Goal: Task Accomplishment & Management: Use online tool/utility

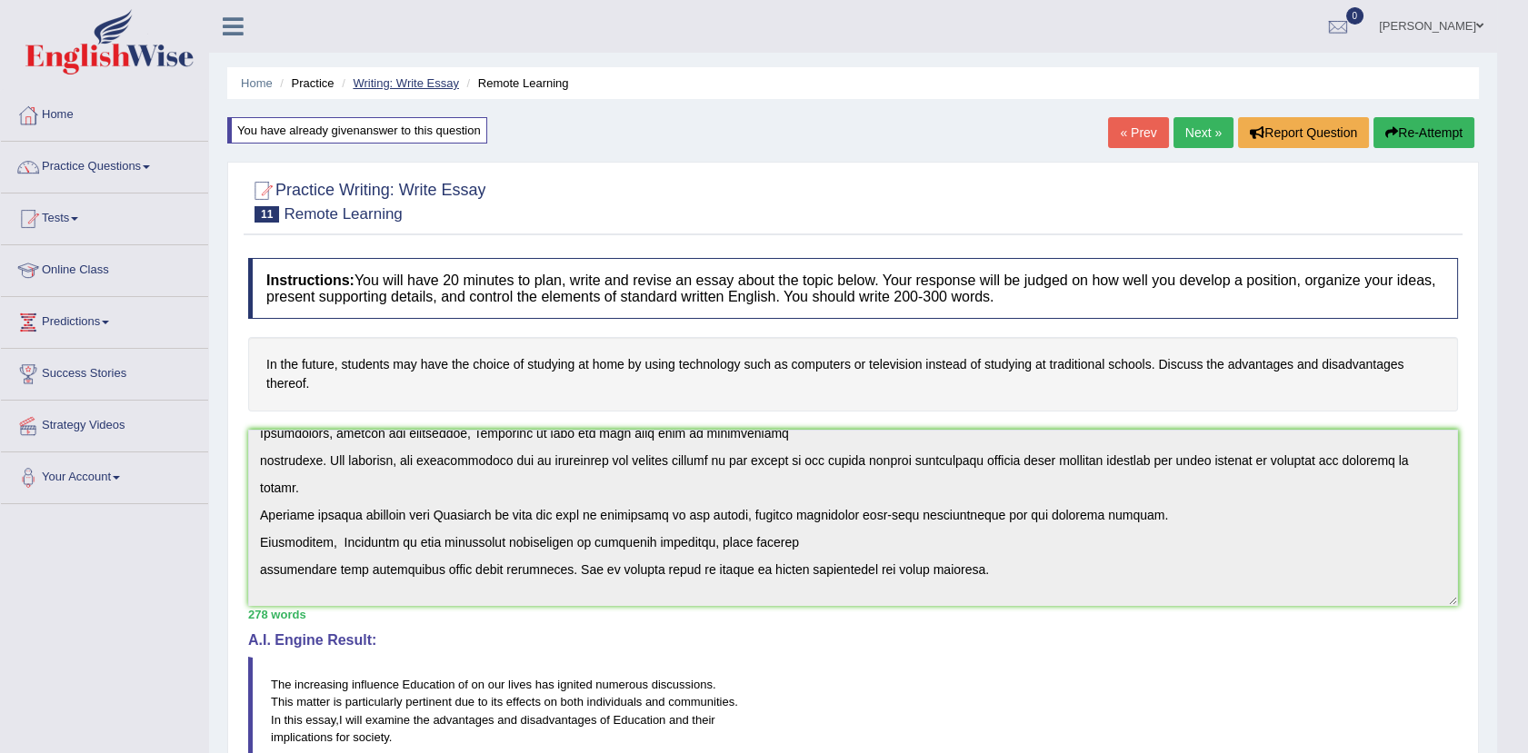
drag, startPoint x: 383, startPoint y: 72, endPoint x: 385, endPoint y: 81, distance: 9.5
click at [385, 81] on ul "Home Practice Writing: Write Essay Remote Learning" at bounding box center [852, 83] width 1251 height 32
click at [385, 81] on link "Writing: Write Essay" at bounding box center [406, 83] width 106 height 14
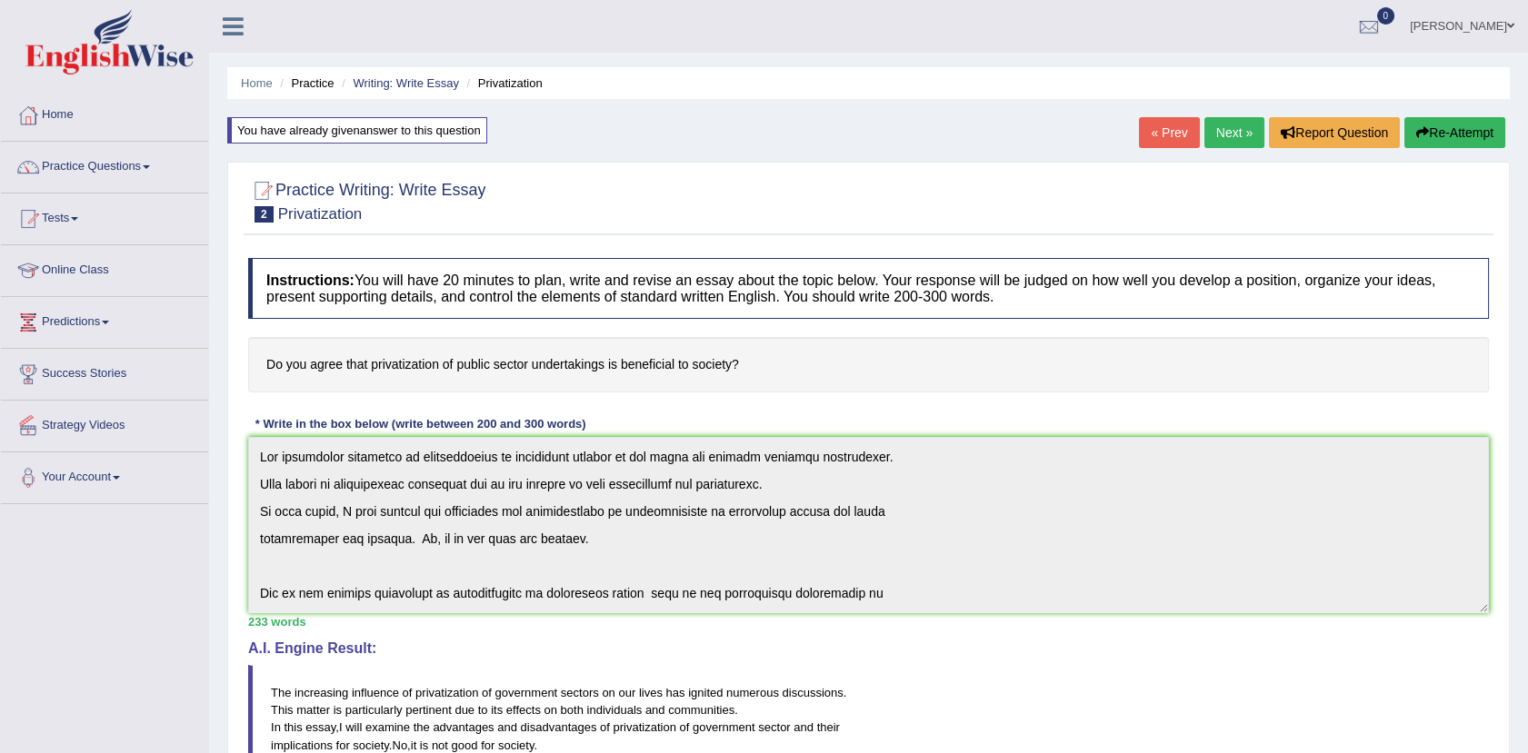
scroll to position [382, 0]
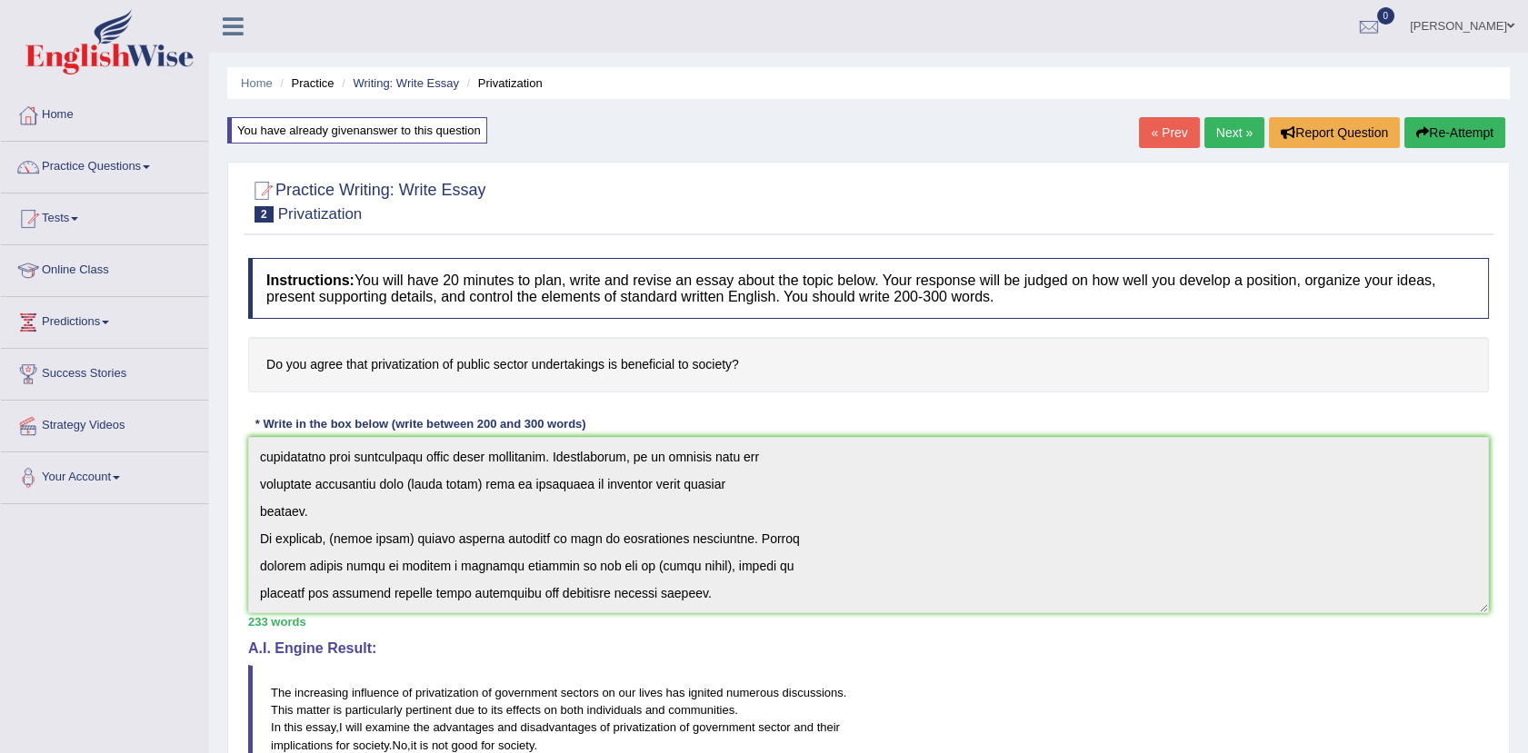
click at [1454, 133] on button "Re-Attempt" at bounding box center [1454, 132] width 101 height 31
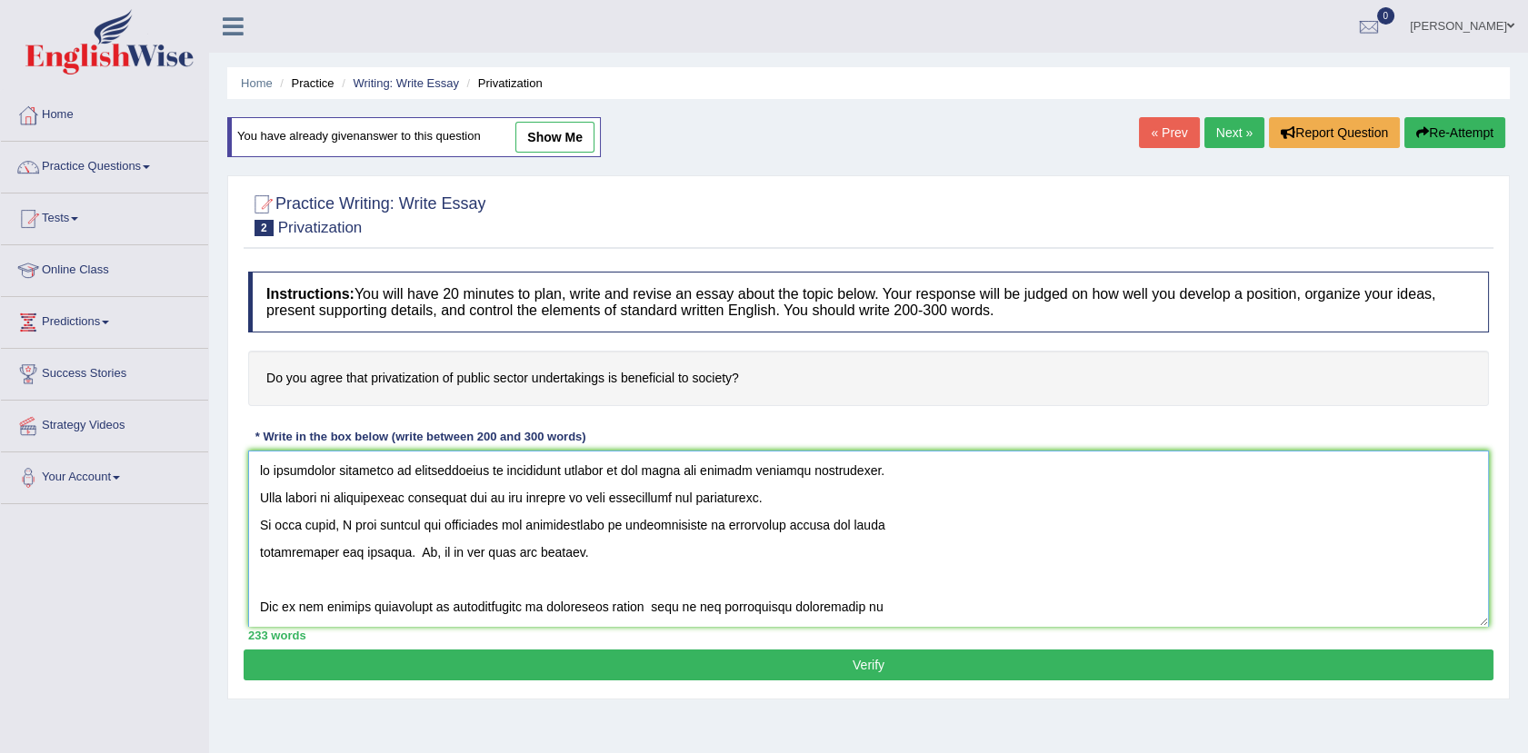
click at [259, 465] on textarea at bounding box center [868, 539] width 1241 height 176
drag, startPoint x: 588, startPoint y: 561, endPoint x: 396, endPoint y: 561, distance: 191.8
click at [396, 561] on textarea at bounding box center [868, 539] width 1241 height 176
click at [257, 601] on textarea at bounding box center [868, 539] width 1241 height 176
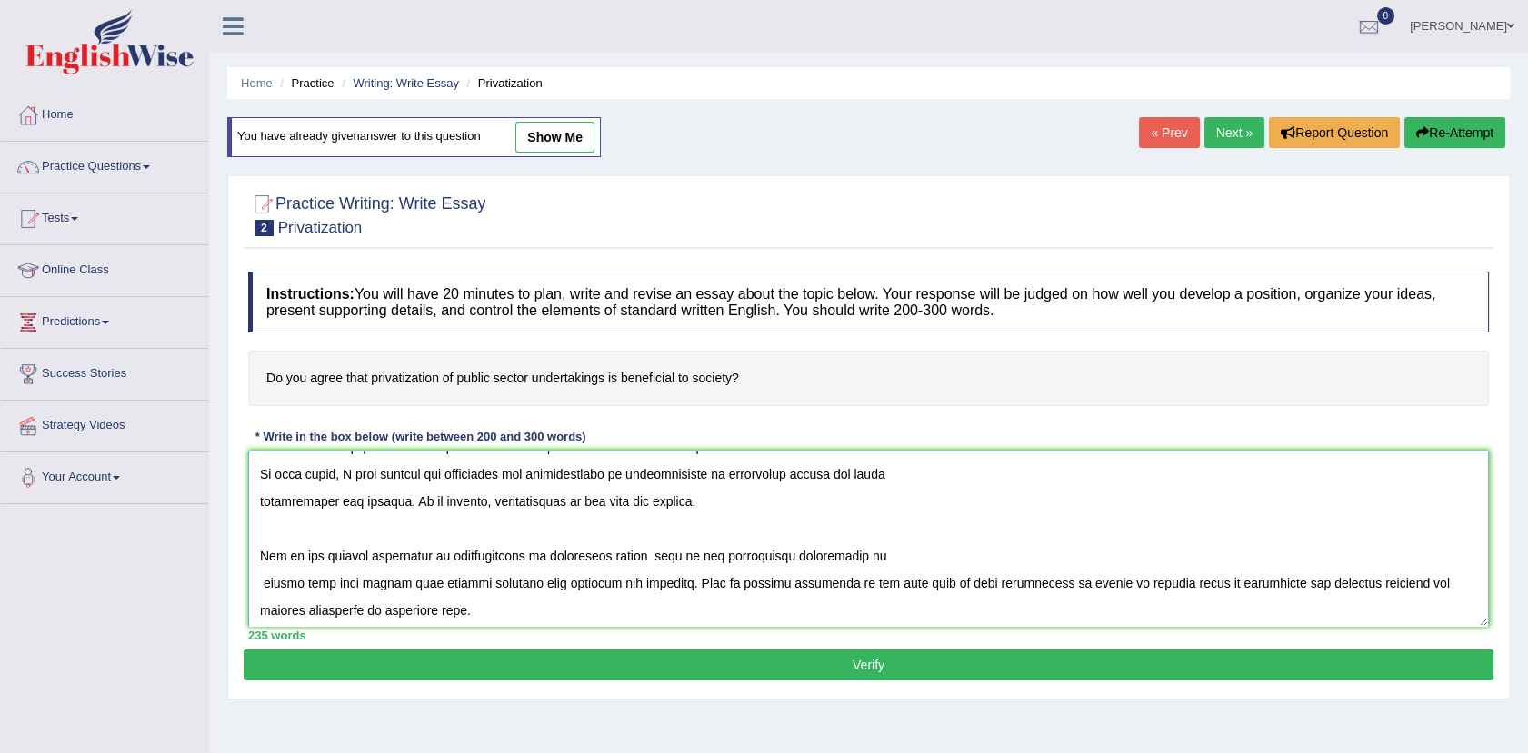
scroll to position [80, 0]
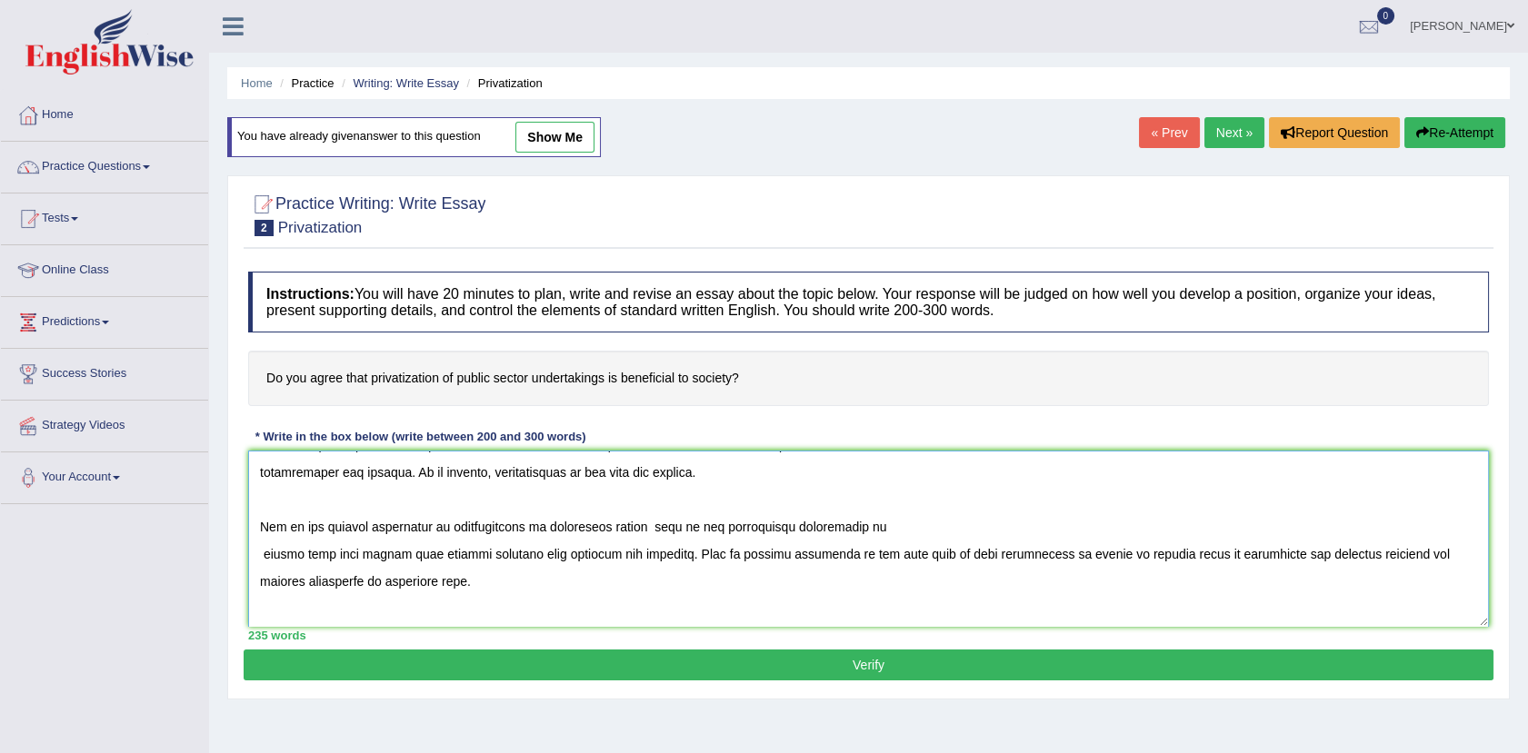
click at [434, 580] on textarea at bounding box center [868, 539] width 1241 height 176
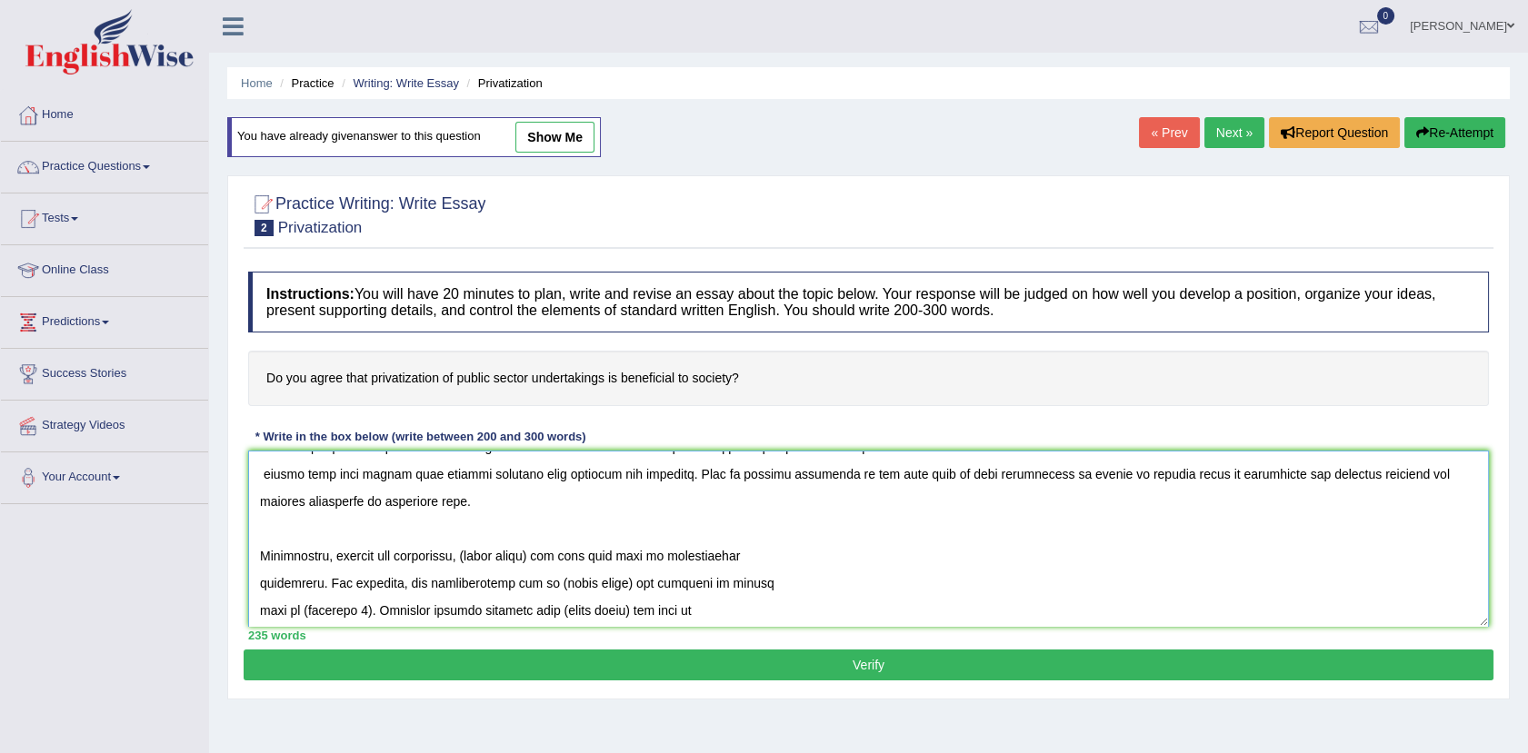
scroll to position [161, 0]
paste textarea "Research has demonstrated that (essay topic / keywords) (improves / causes / le…"
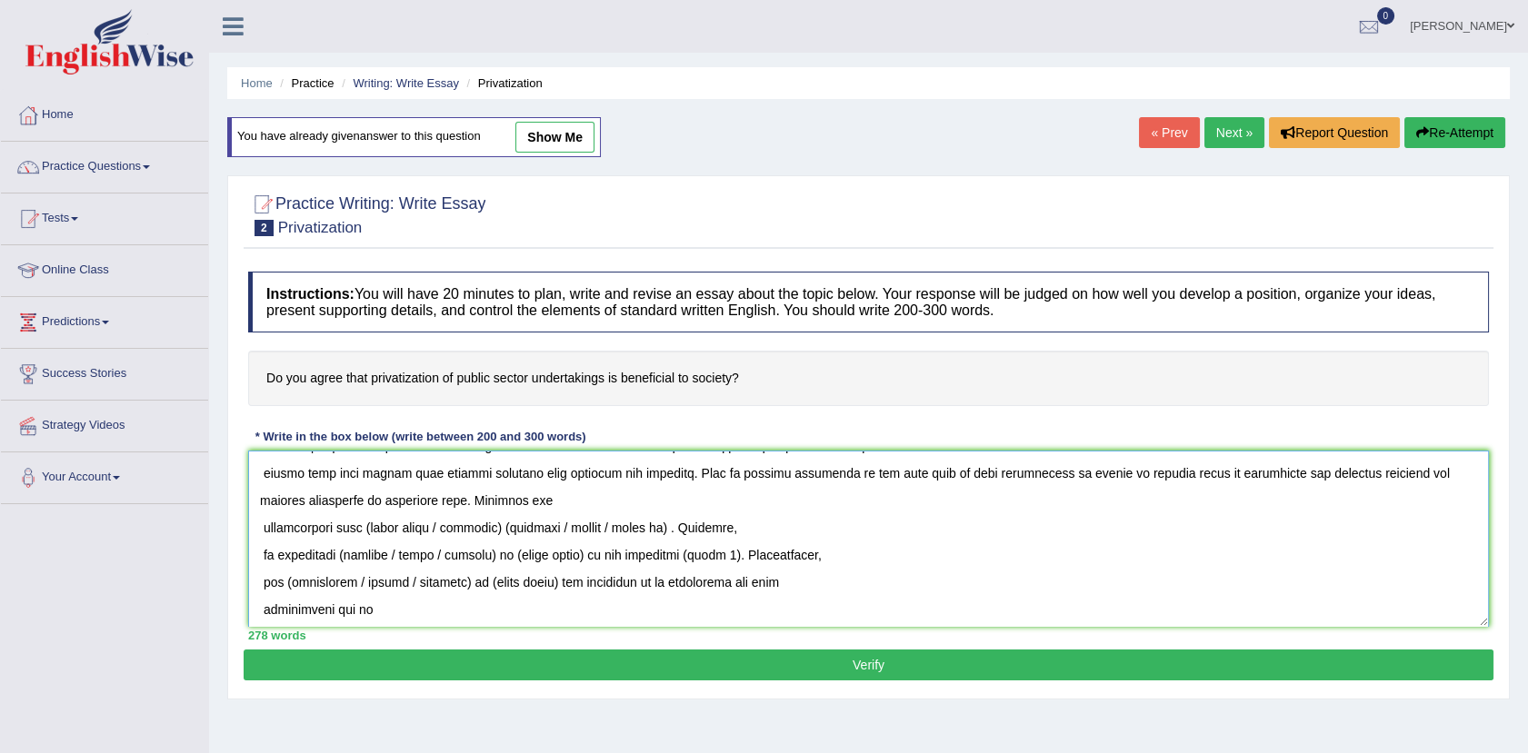
click at [269, 527] on textarea at bounding box center [868, 539] width 1241 height 176
click at [262, 528] on textarea at bounding box center [868, 539] width 1241 height 176
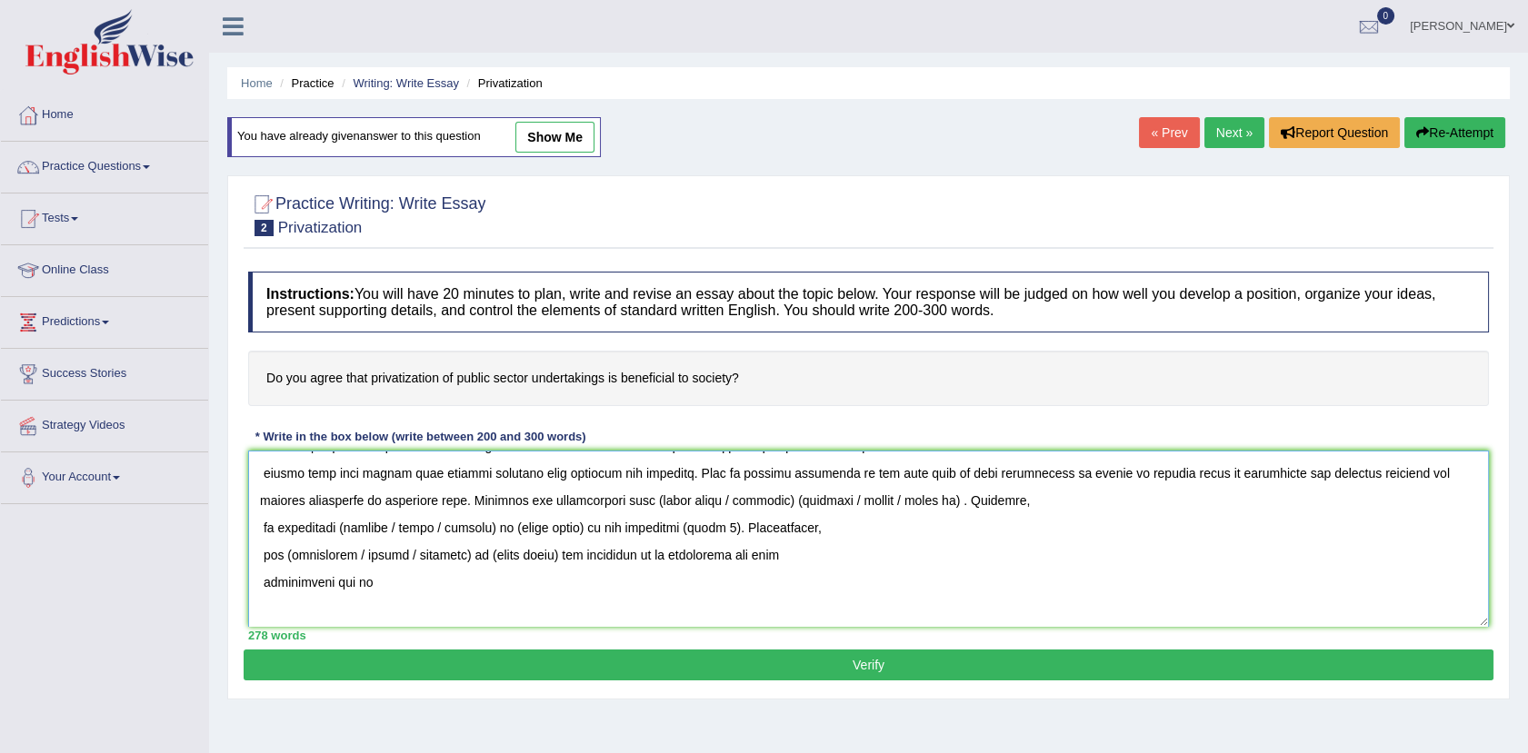
click at [751, 498] on textarea at bounding box center [868, 539] width 1241 height 176
click at [696, 500] on textarea at bounding box center [868, 539] width 1241 height 176
drag, startPoint x: 744, startPoint y: 495, endPoint x: 854, endPoint y: 510, distance: 110.9
click at [854, 510] on textarea at bounding box center [868, 539] width 1241 height 176
click at [732, 498] on textarea at bounding box center [868, 539] width 1241 height 176
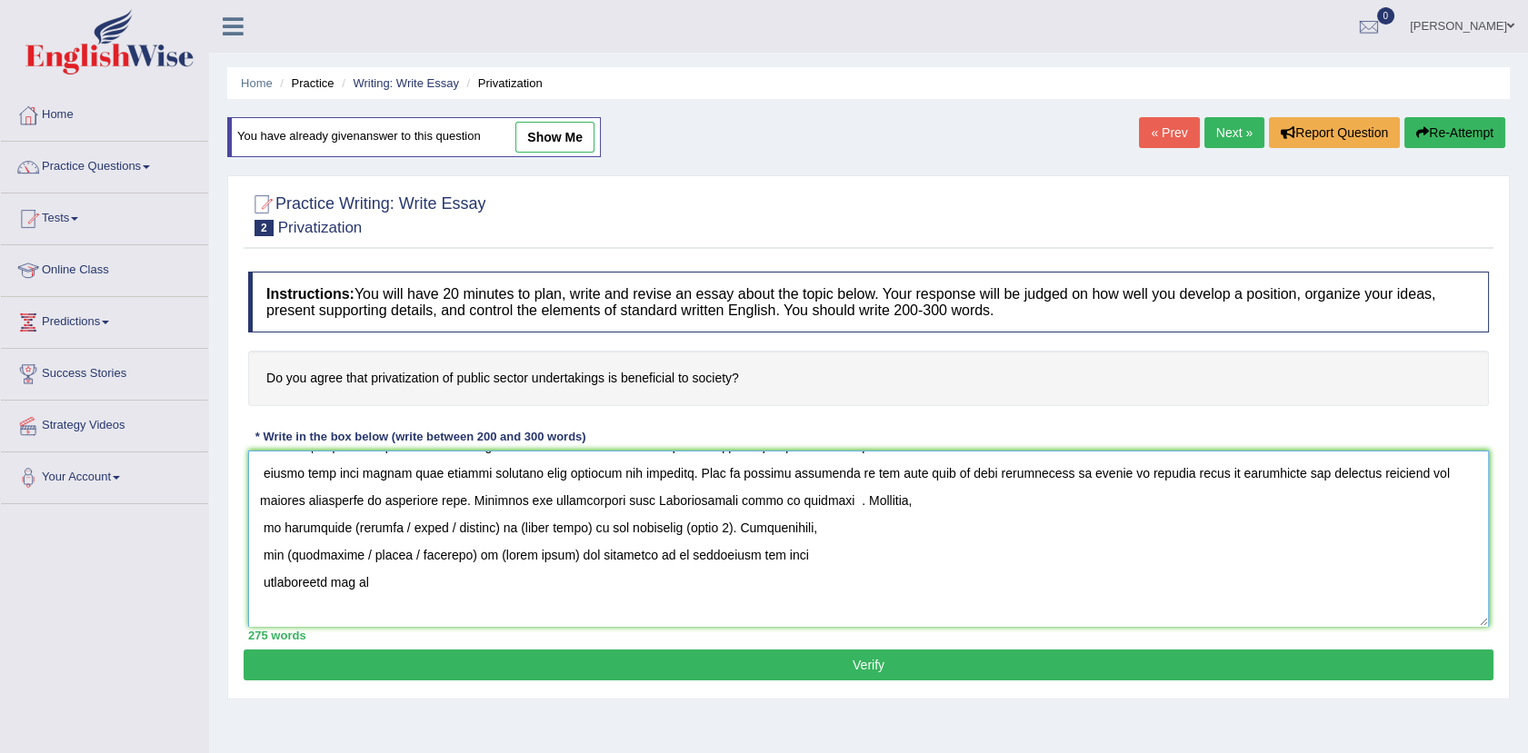
click at [763, 502] on textarea at bounding box center [868, 539] width 1241 height 176
click at [783, 498] on textarea at bounding box center [868, 539] width 1241 height 176
click at [583, 528] on textarea at bounding box center [868, 539] width 1241 height 176
drag, startPoint x: 580, startPoint y: 530, endPoint x: 385, endPoint y: 527, distance: 194.5
click at [385, 527] on textarea at bounding box center [868, 539] width 1241 height 176
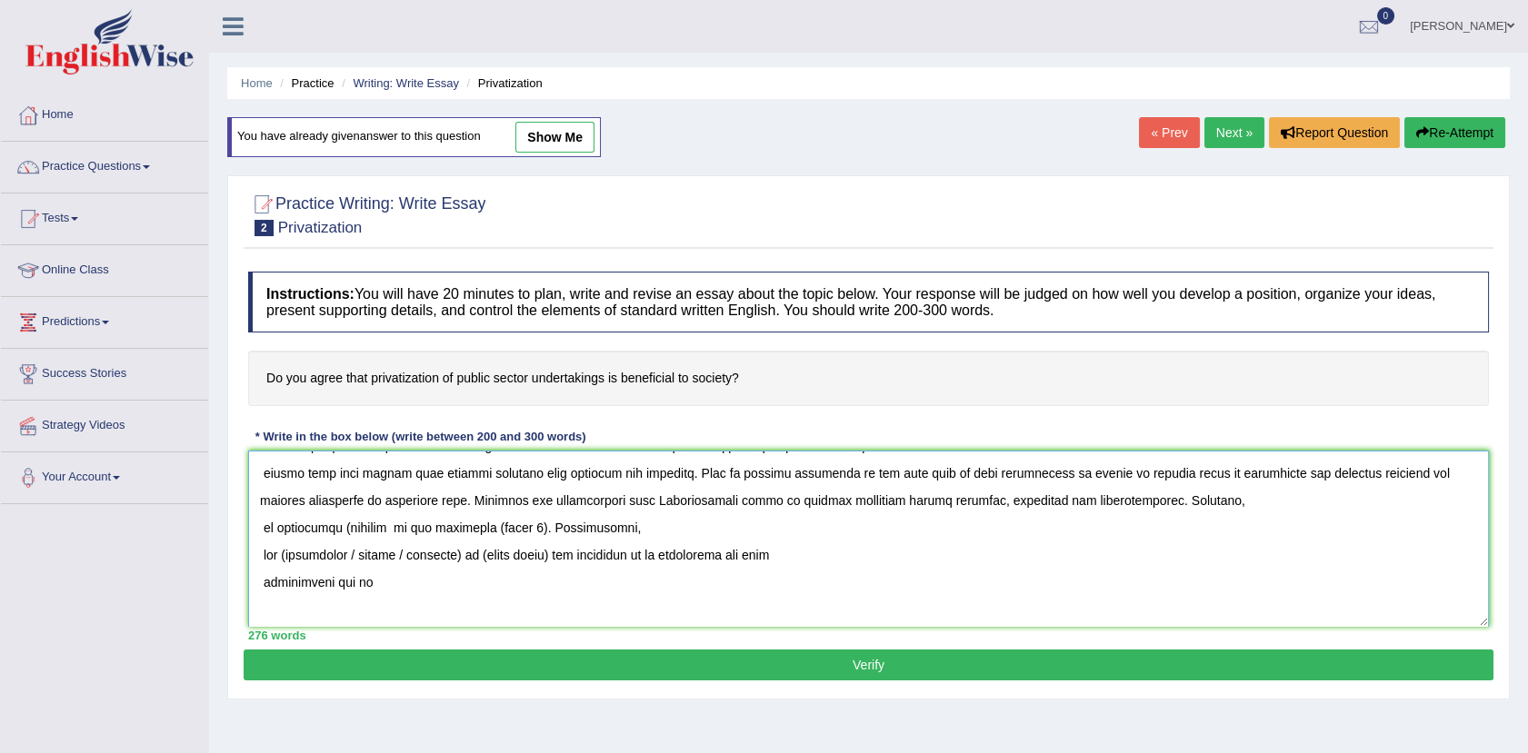
click at [338, 525] on textarea at bounding box center [868, 539] width 1241 height 176
click at [342, 525] on textarea at bounding box center [868, 539] width 1241 height 176
click at [381, 529] on textarea at bounding box center [868, 539] width 1241 height 176
click at [395, 529] on textarea at bounding box center [868, 539] width 1241 height 176
click at [433, 527] on textarea at bounding box center [868, 539] width 1241 height 176
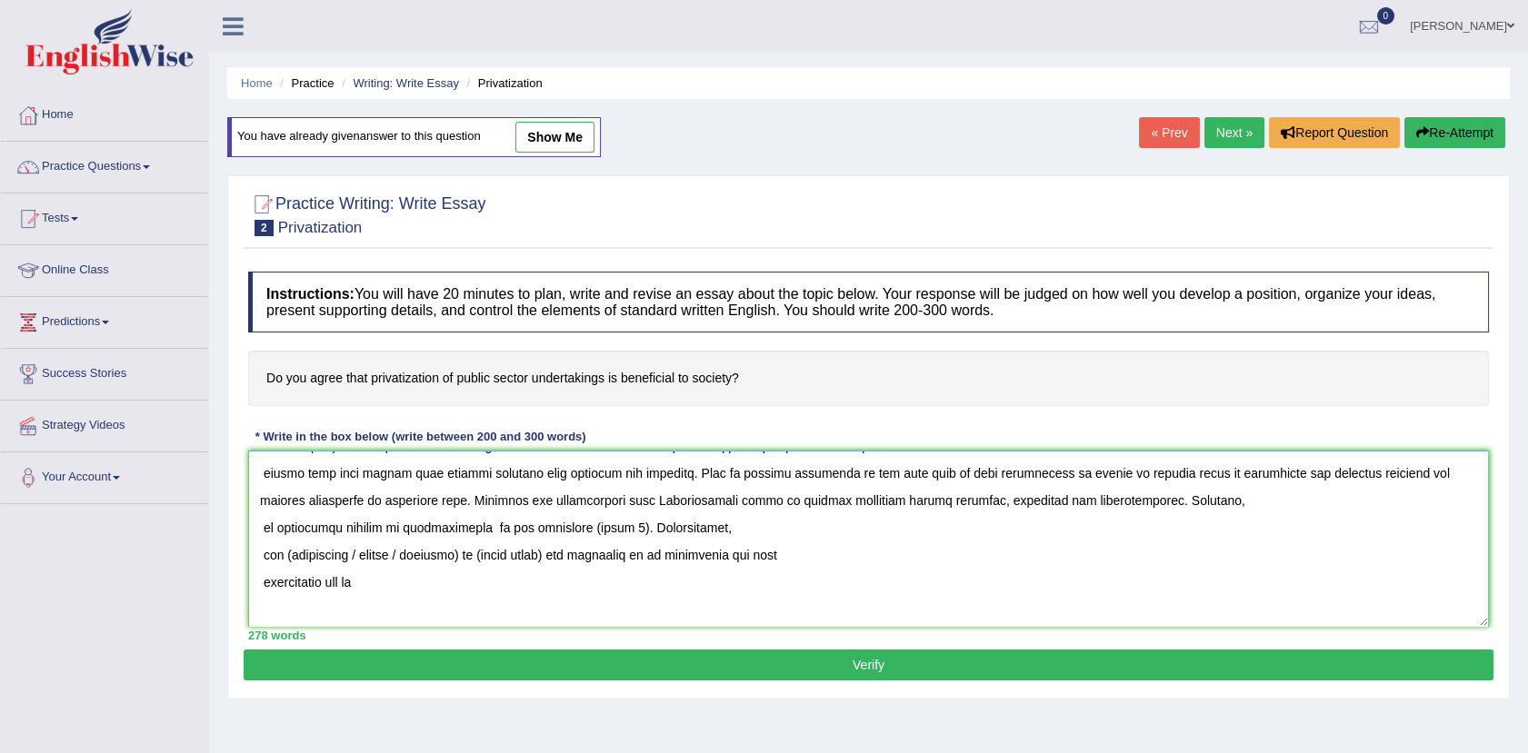
click at [472, 527] on textarea at bounding box center [868, 539] width 1241 height 176
click at [543, 531] on textarea at bounding box center [868, 539] width 1241 height 176
click at [534, 533] on textarea at bounding box center [868, 539] width 1241 height 176
drag, startPoint x: 736, startPoint y: 519, endPoint x: 683, endPoint y: 531, distance: 54.0
click at [683, 531] on textarea at bounding box center [868, 539] width 1241 height 176
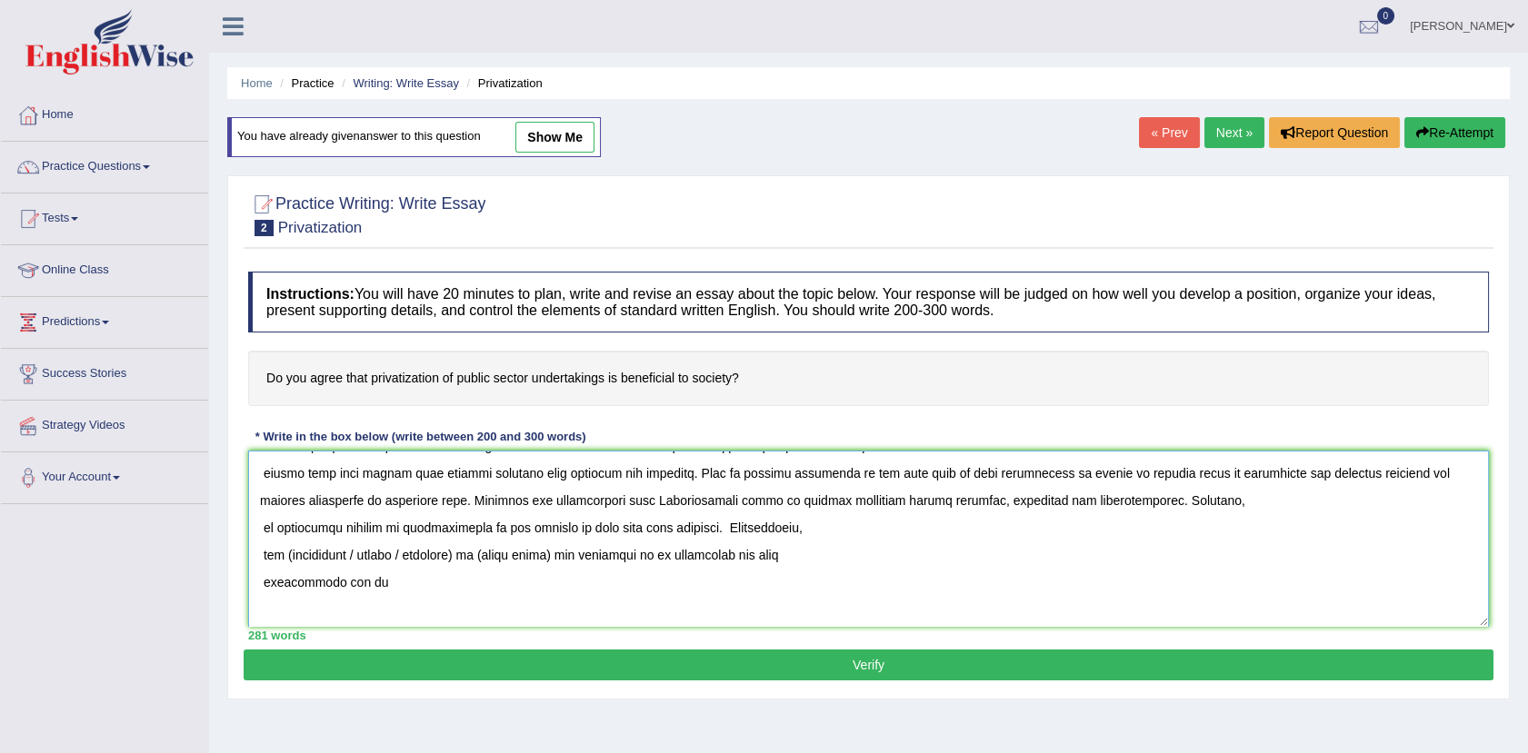
click at [291, 557] on textarea at bounding box center [868, 539] width 1241 height 176
drag, startPoint x: 354, startPoint y: 553, endPoint x: 473, endPoint y: 553, distance: 119.1
click at [473, 553] on textarea at bounding box center [868, 539] width 1241 height 176
click at [436, 555] on textarea at bounding box center [868, 539] width 1241 height 176
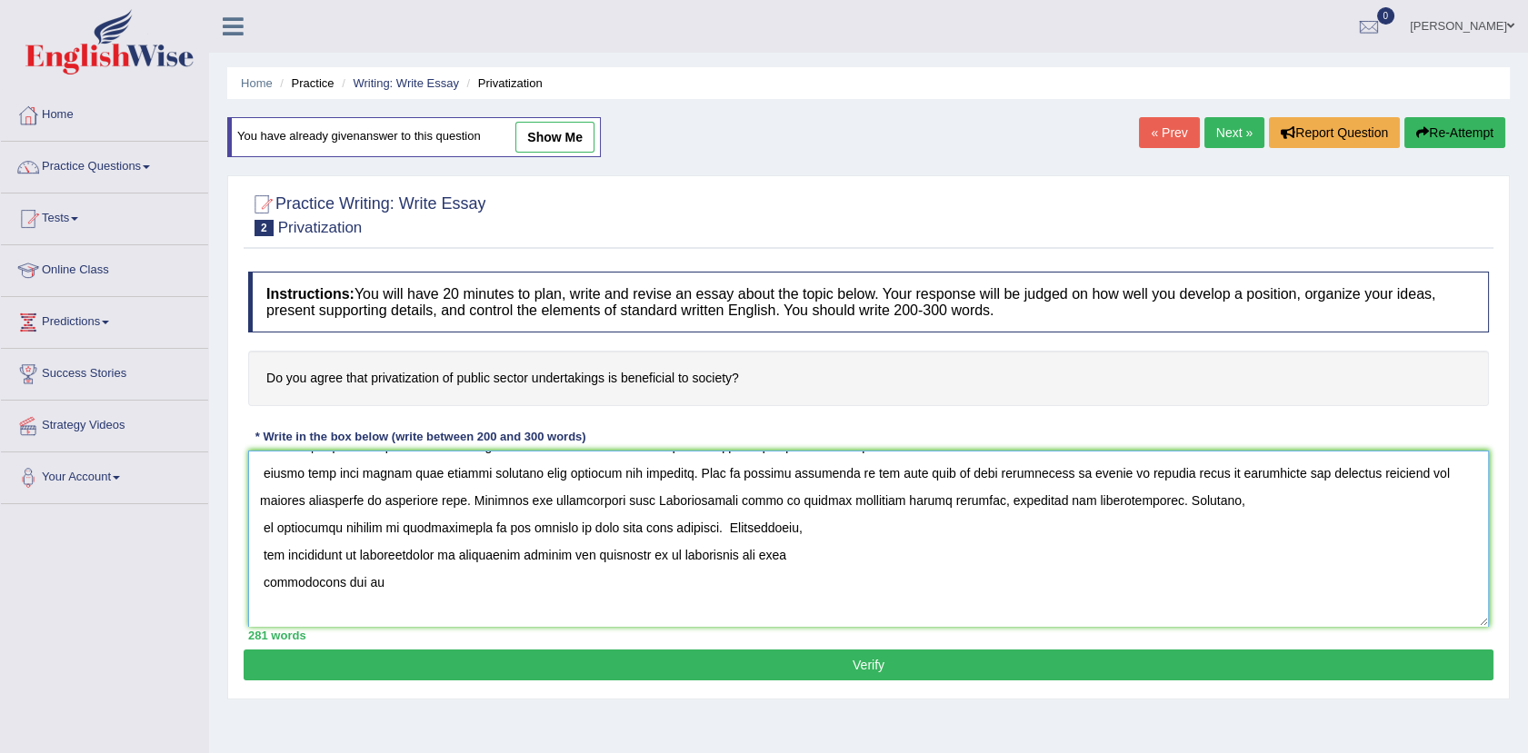
click at [376, 584] on textarea at bounding box center [868, 539] width 1241 height 176
click at [688, 522] on textarea at bounding box center [868, 539] width 1241 height 176
drag, startPoint x: 369, startPoint y: 555, endPoint x: 569, endPoint y: 548, distance: 200.1
click at [569, 548] on textarea at bounding box center [868, 539] width 1241 height 176
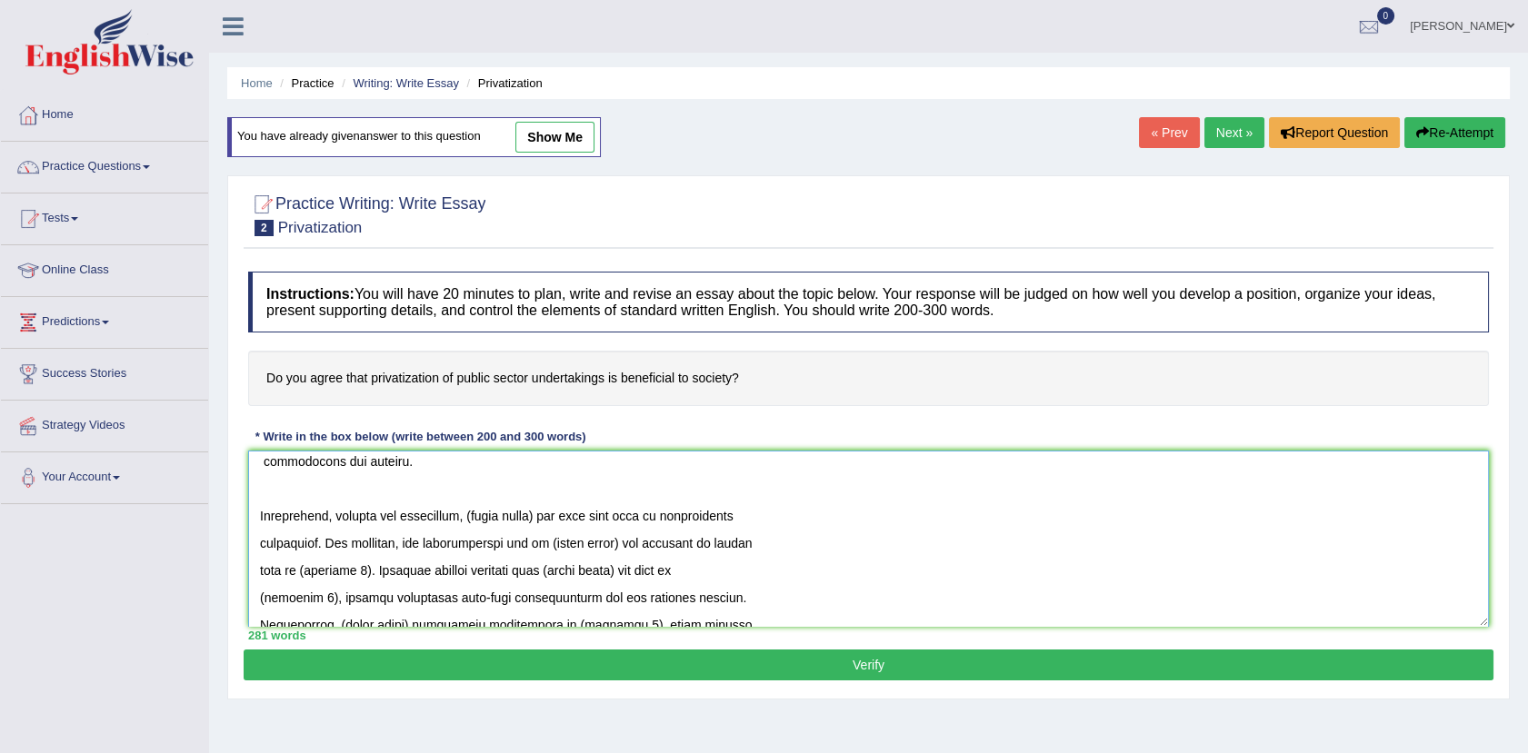
scroll to position [283, 0]
drag, startPoint x: 542, startPoint y: 511, endPoint x: 469, endPoint y: 505, distance: 72.9
click at [469, 505] on textarea at bounding box center [868, 539] width 1241 height 176
paste textarea "privatization of government sectors"
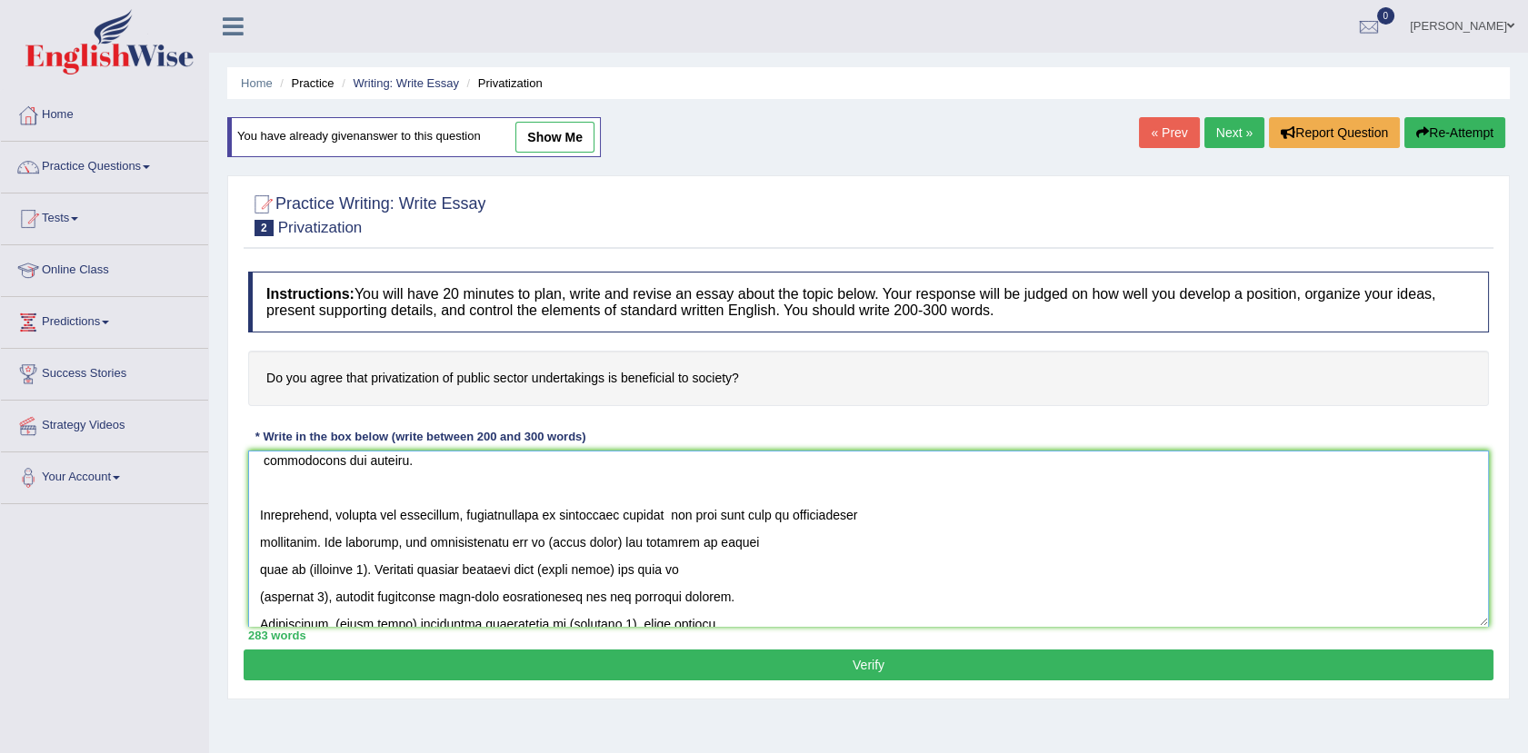
drag, startPoint x: 618, startPoint y: 543, endPoint x: 541, endPoint y: 545, distance: 77.3
click at [541, 545] on textarea at bounding box center [868, 539] width 1241 height 176
paste textarea "privatization of government sectors"
click at [534, 542] on textarea at bounding box center [868, 539] width 1241 height 176
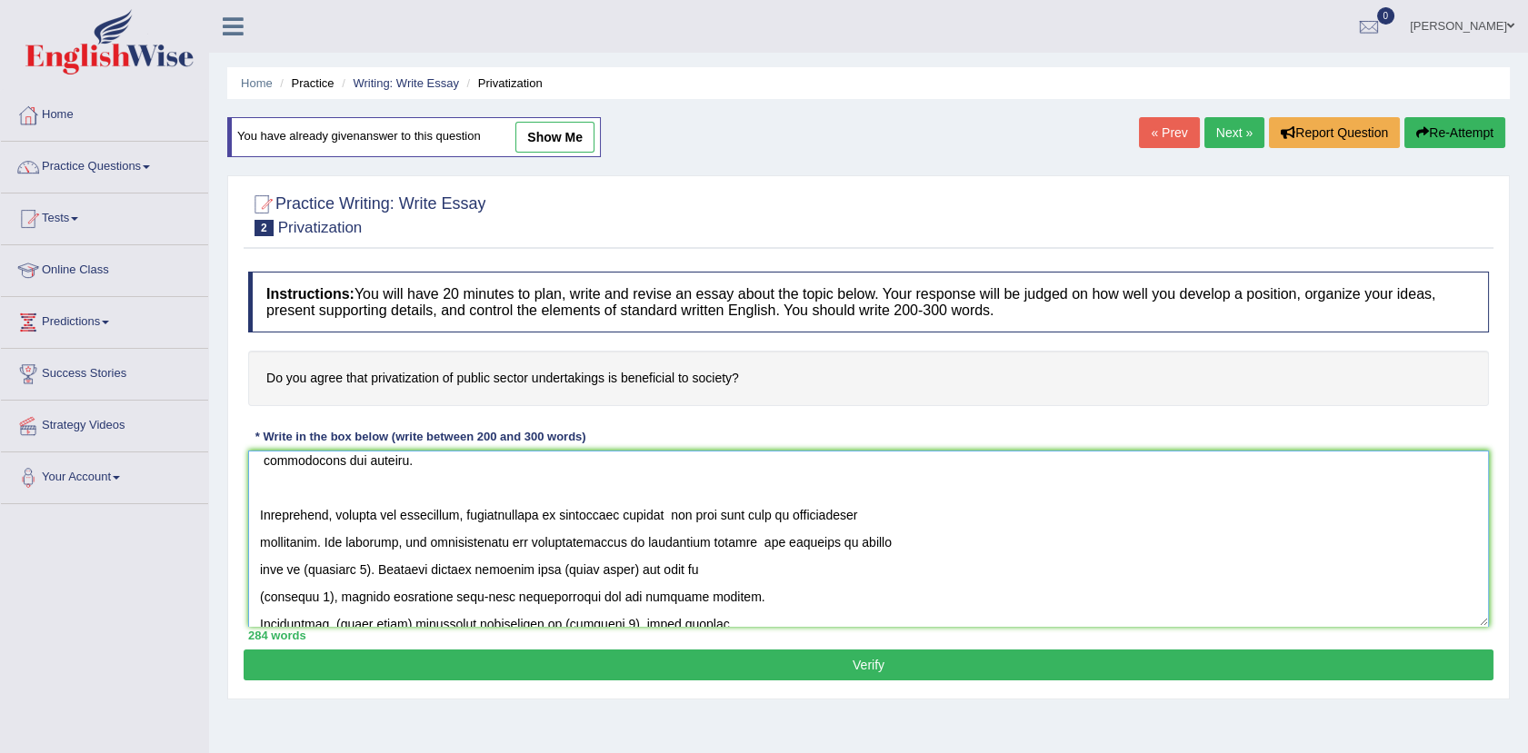
click at [539, 542] on textarea at bounding box center [868, 539] width 1241 height 176
click at [817, 542] on textarea at bounding box center [868, 539] width 1241 height 176
drag, startPoint x: 384, startPoint y: 569, endPoint x: 305, endPoint y: 569, distance: 79.1
click at [305, 569] on textarea at bounding box center [868, 539] width 1241 height 176
click at [417, 571] on textarea at bounding box center [868, 539] width 1241 height 176
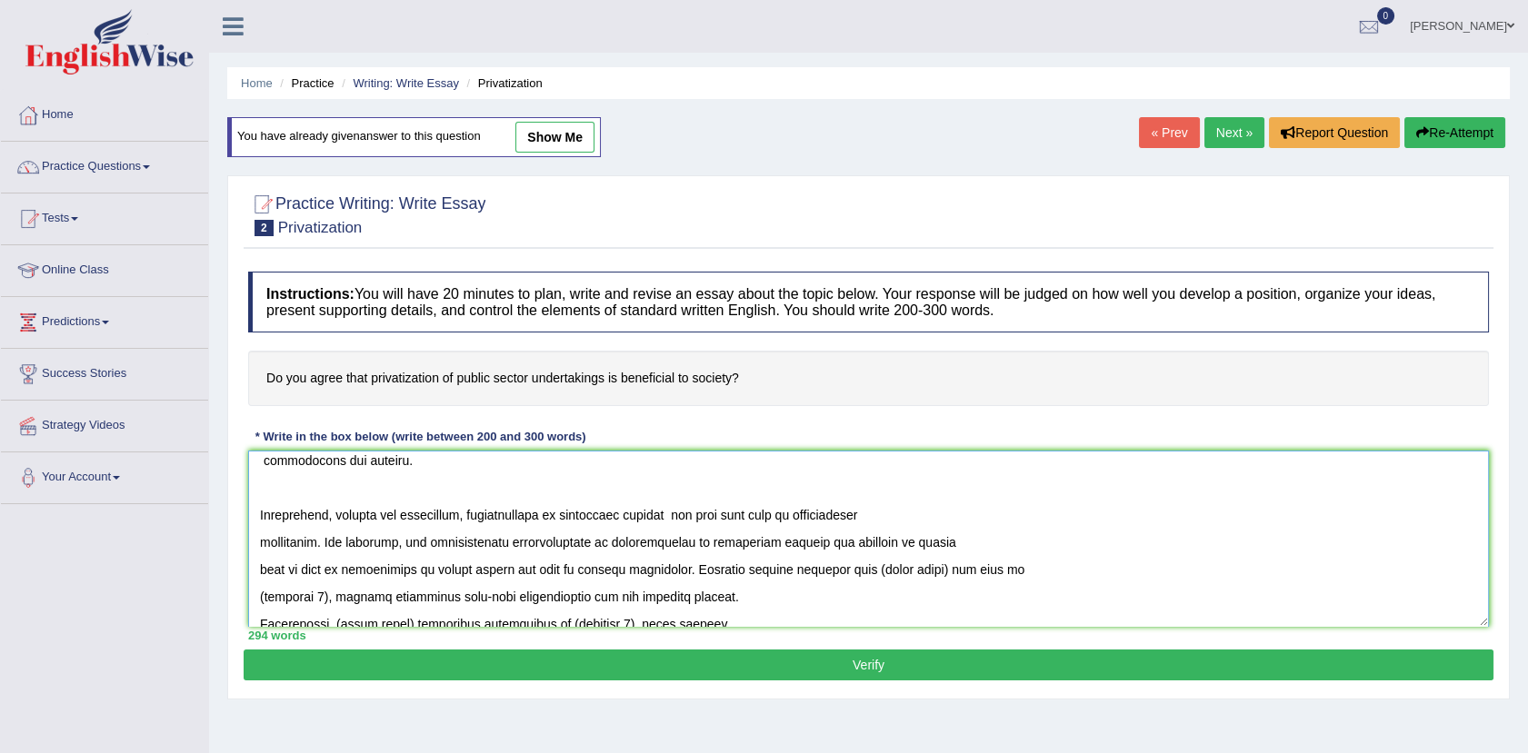
click at [942, 571] on textarea at bounding box center [868, 539] width 1241 height 176
paste textarea "privatization of government sectors"
drag, startPoint x: 720, startPoint y: 578, endPoint x: 980, endPoint y: 607, distance: 261.5
click at [980, 607] on textarea at bounding box center [868, 539] width 1241 height 176
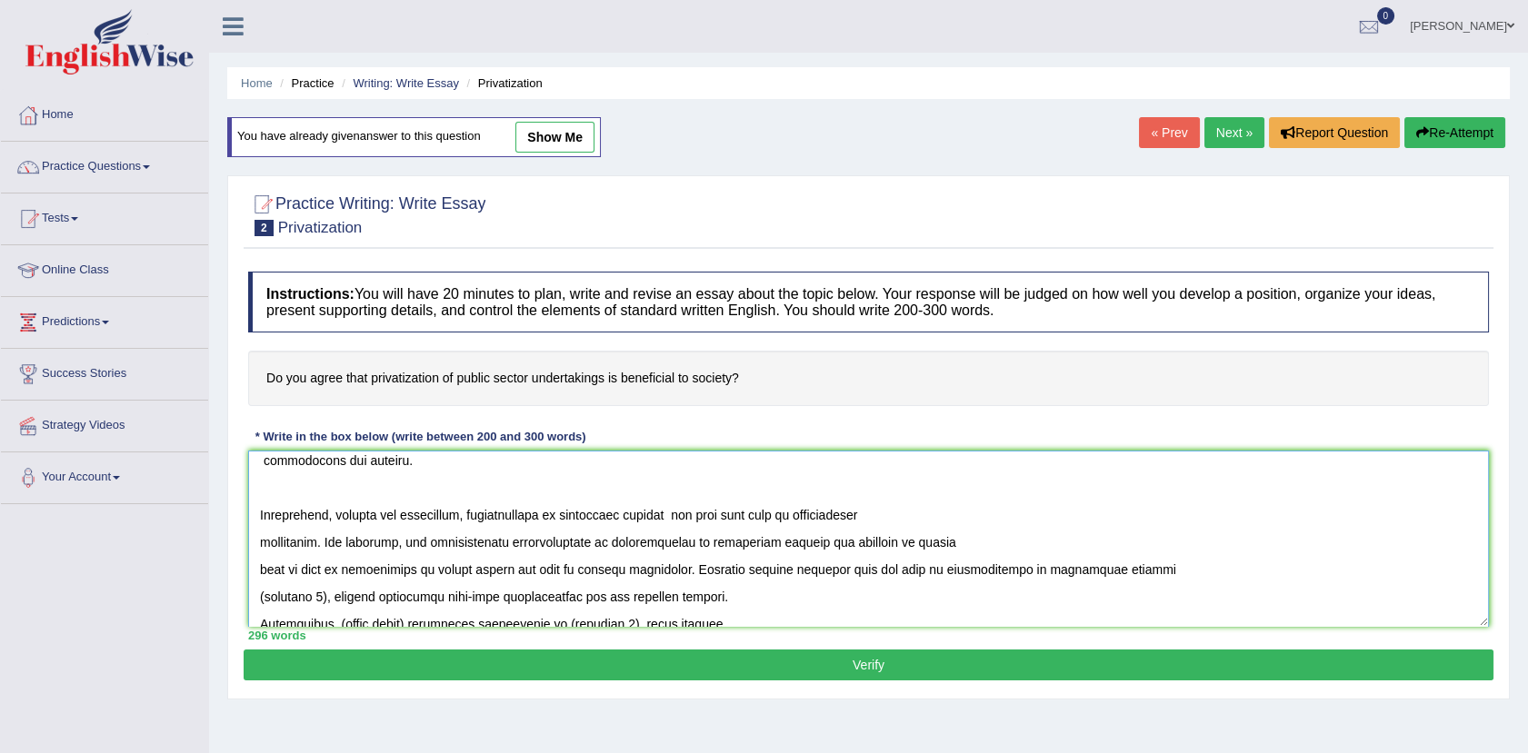
click at [332, 598] on textarea at bounding box center [868, 539] width 1241 height 176
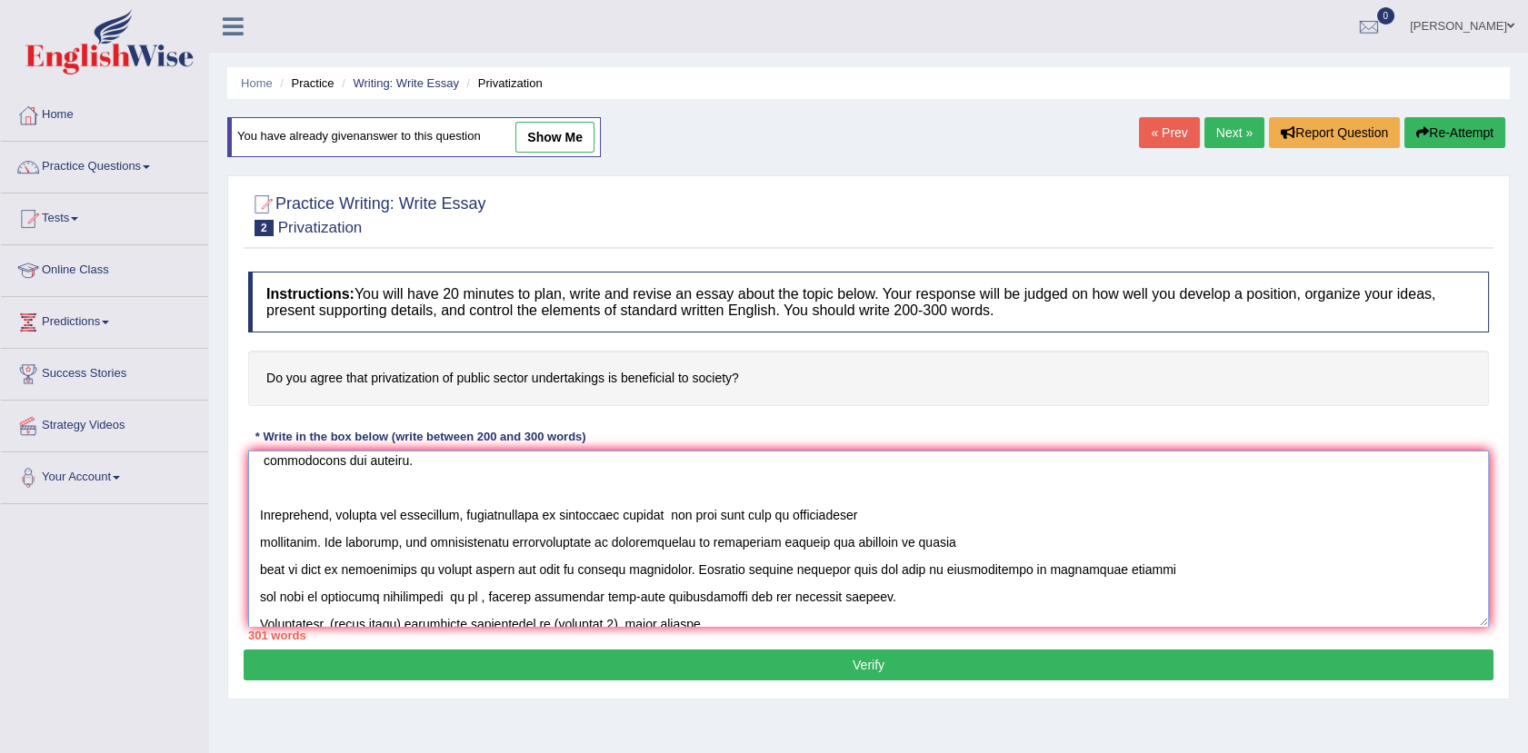
click at [444, 597] on textarea at bounding box center [868, 539] width 1241 height 176
click at [467, 596] on textarea at bounding box center [868, 539] width 1241 height 176
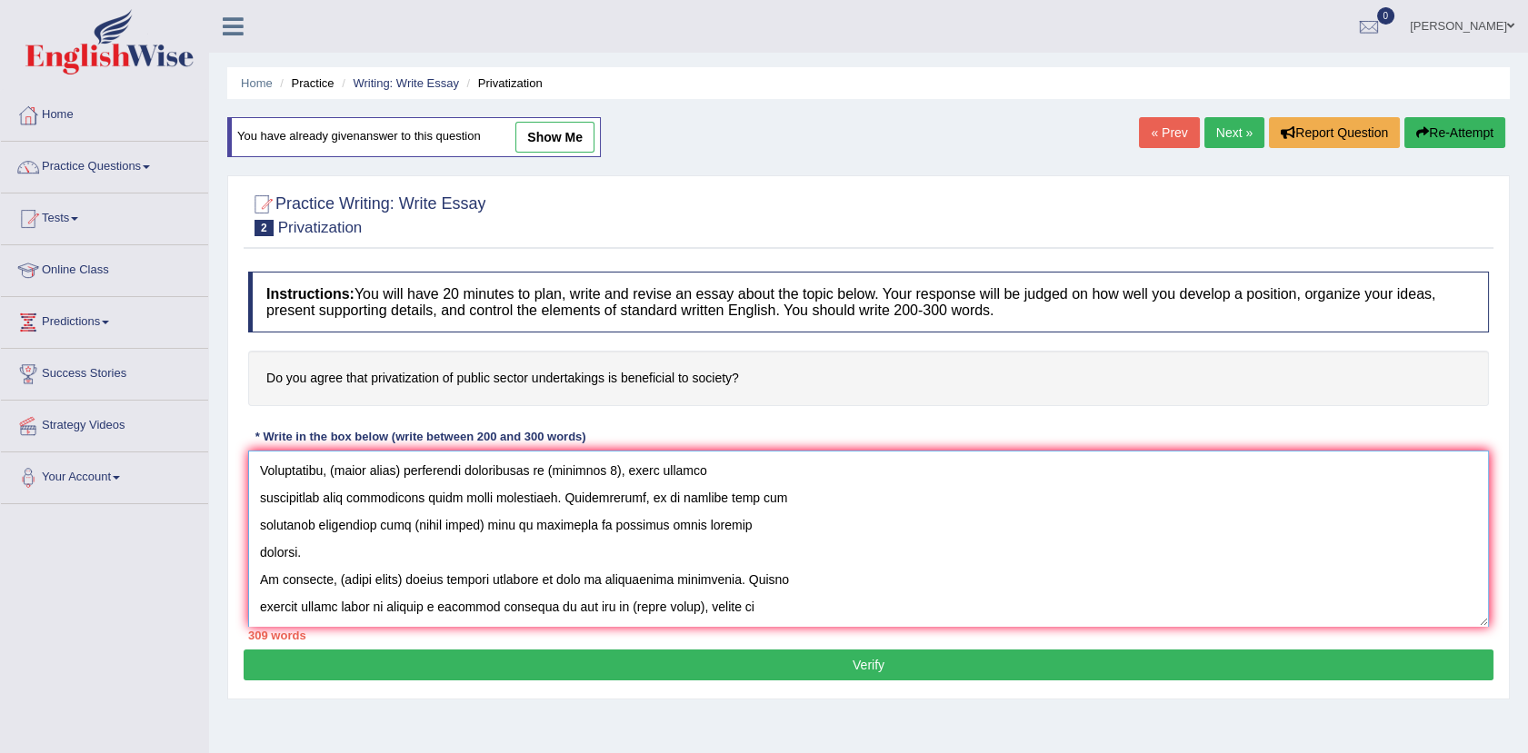
scroll to position [443, 0]
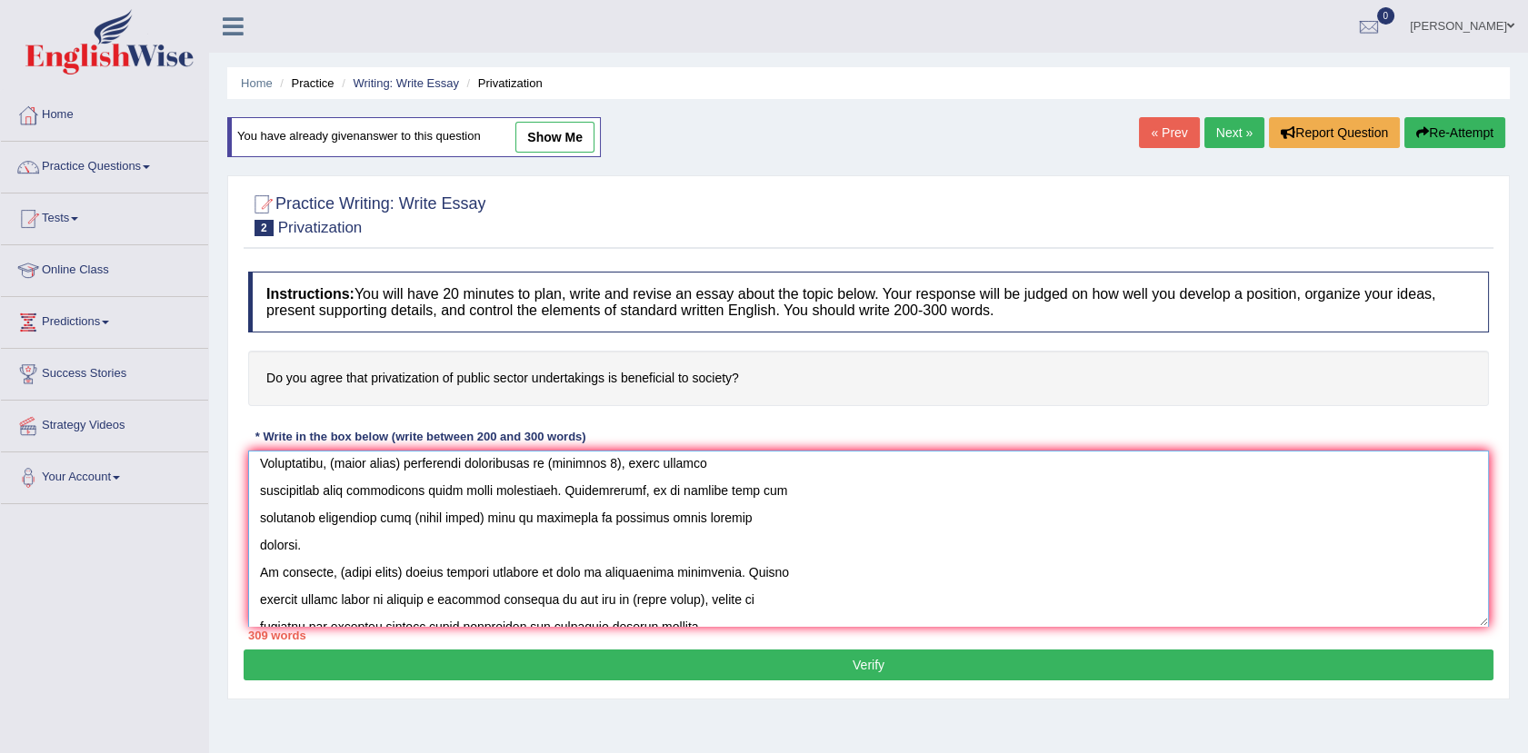
drag, startPoint x: 305, startPoint y: 549, endPoint x: 259, endPoint y: 469, distance: 92.4
click at [259, 469] on textarea at bounding box center [868, 539] width 1241 height 176
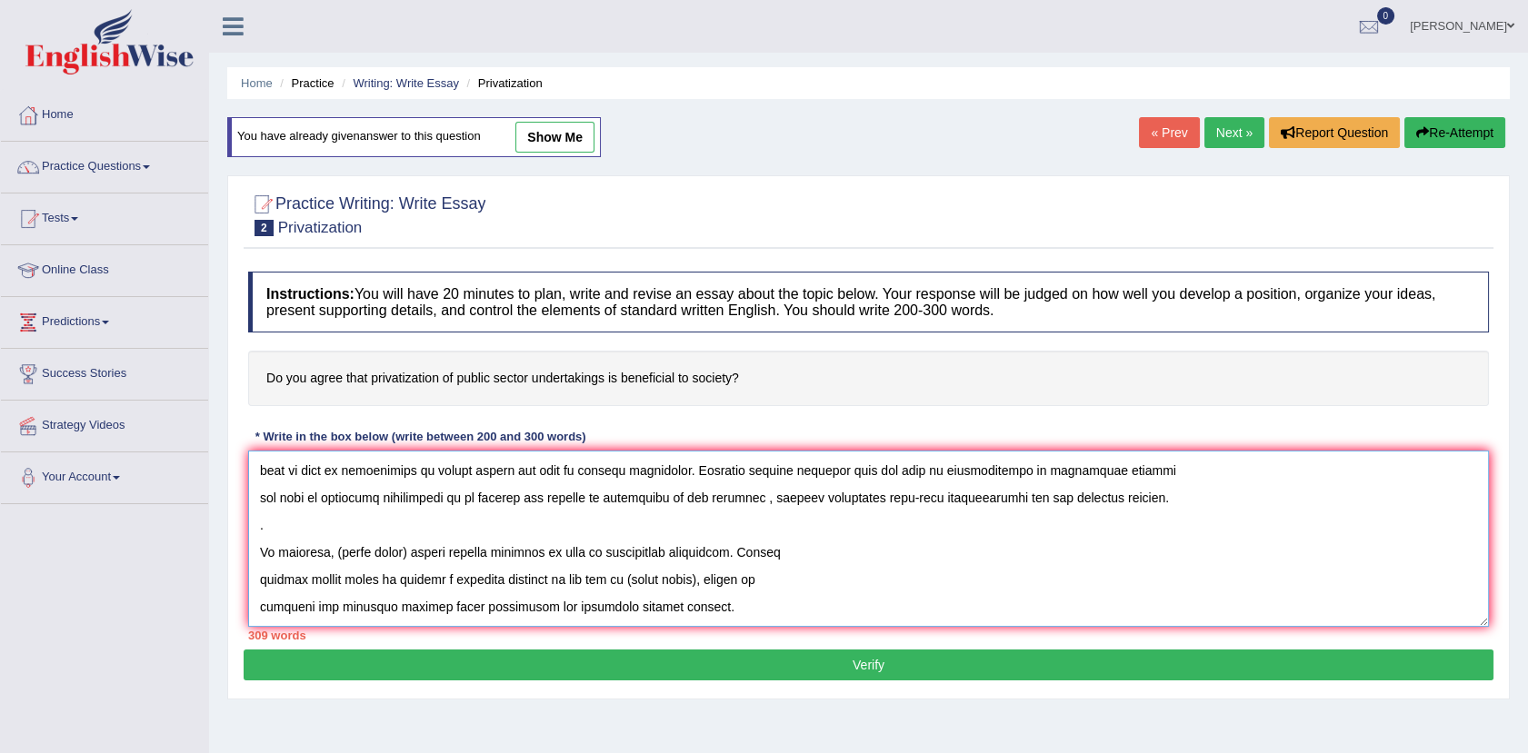
scroll to position [363, 0]
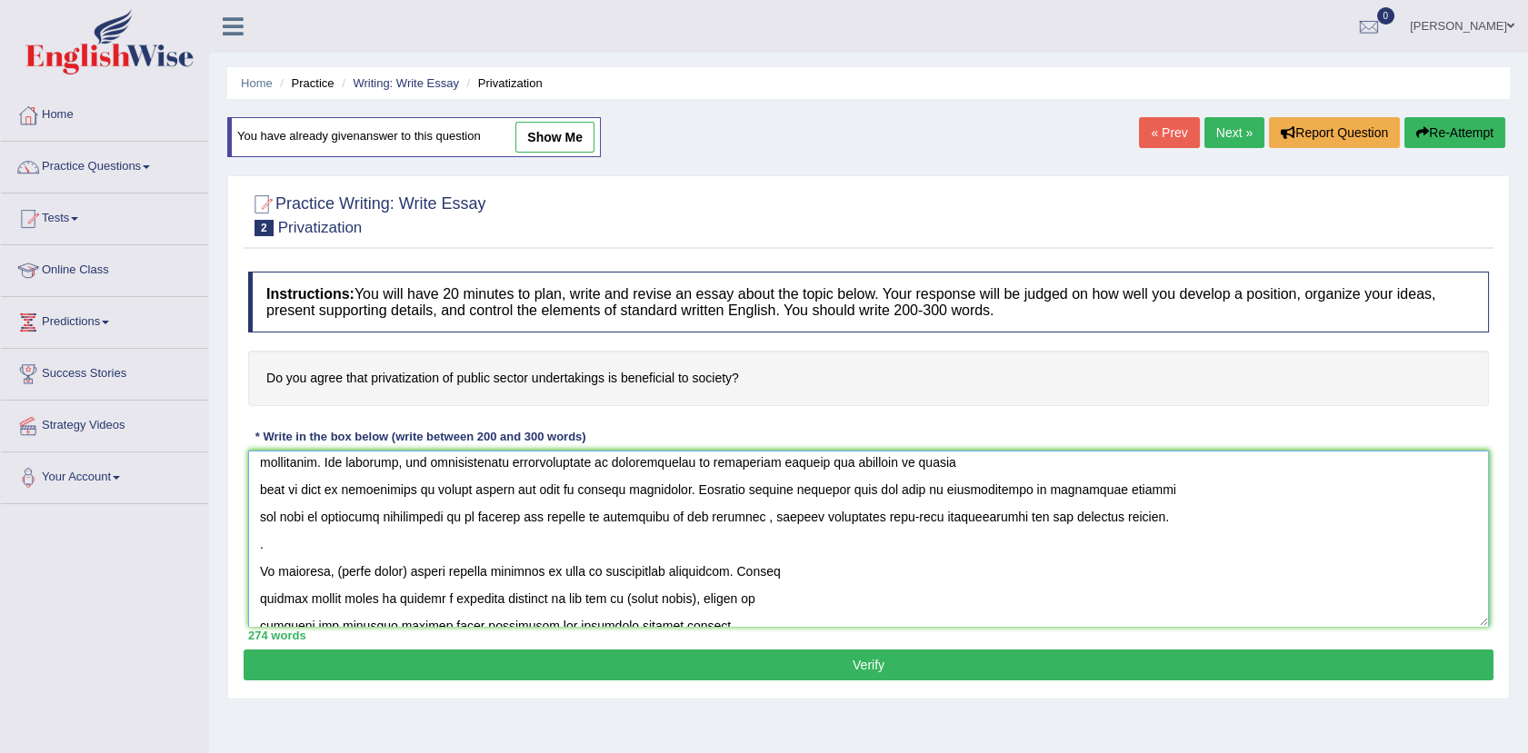
click at [1122, 523] on textarea at bounding box center [868, 539] width 1241 height 176
paste textarea "Thus, it is evident that the (drawbacks / effects / solutions) associated with …"
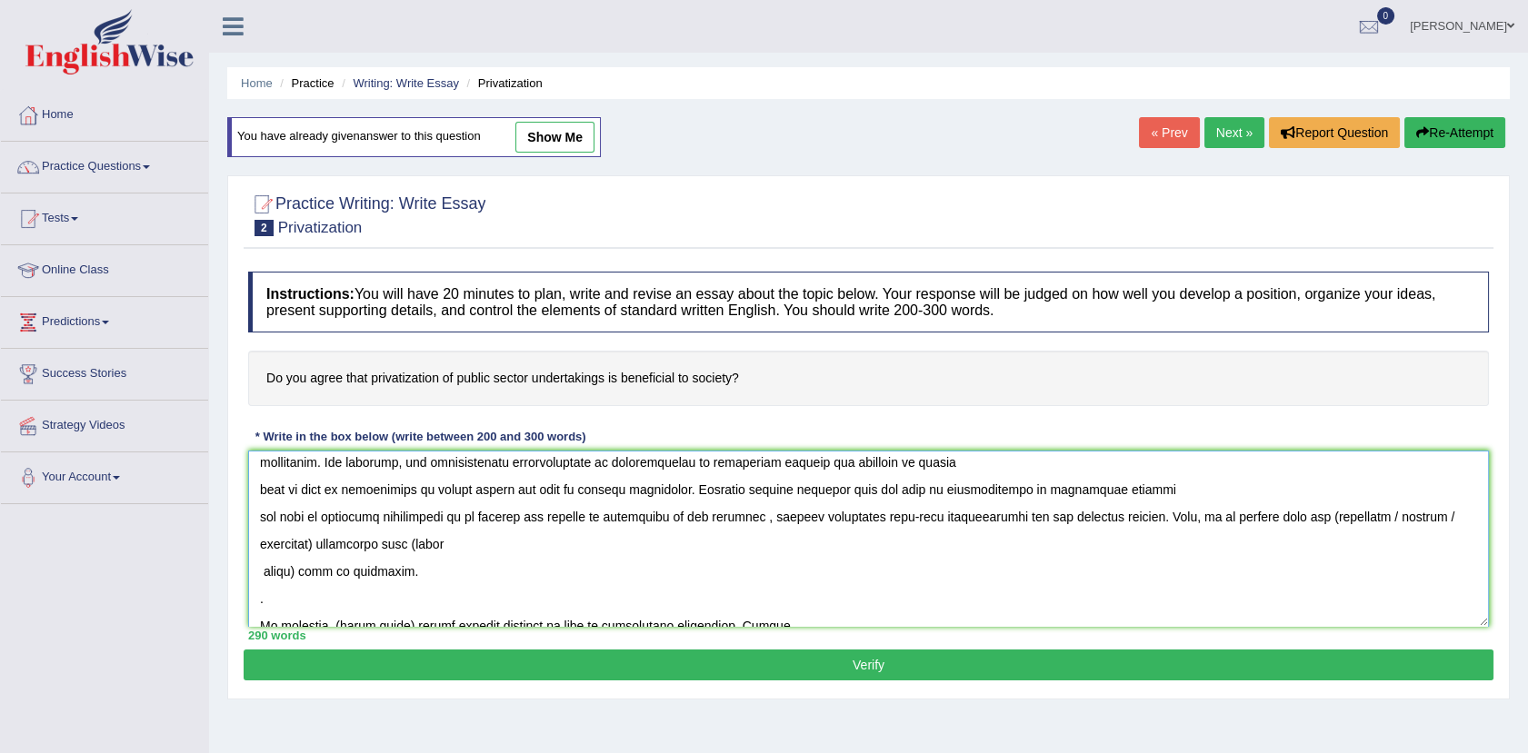
scroll to position [416, 0]
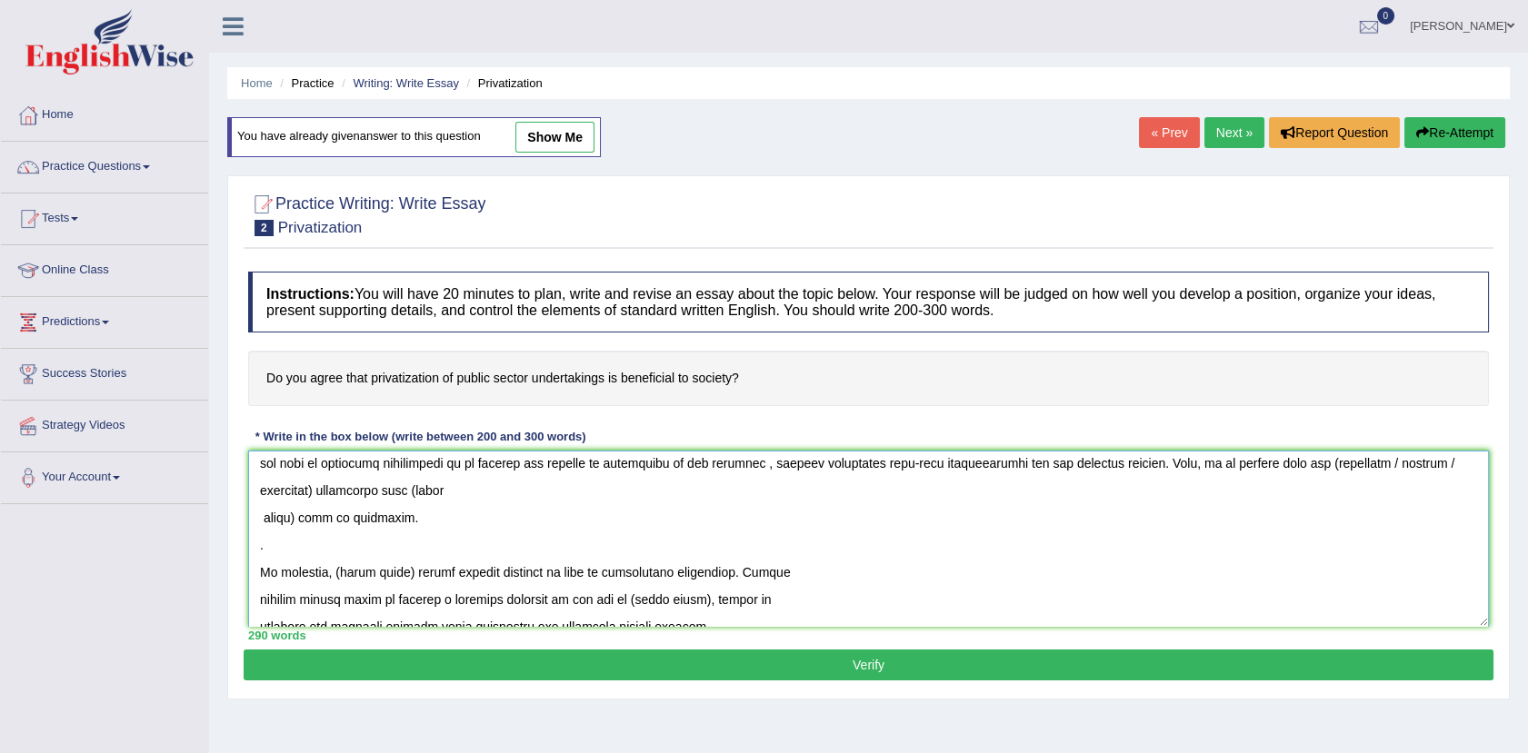
click at [1268, 461] on textarea at bounding box center [868, 539] width 1241 height 176
click at [1270, 462] on textarea at bounding box center [868, 539] width 1241 height 176
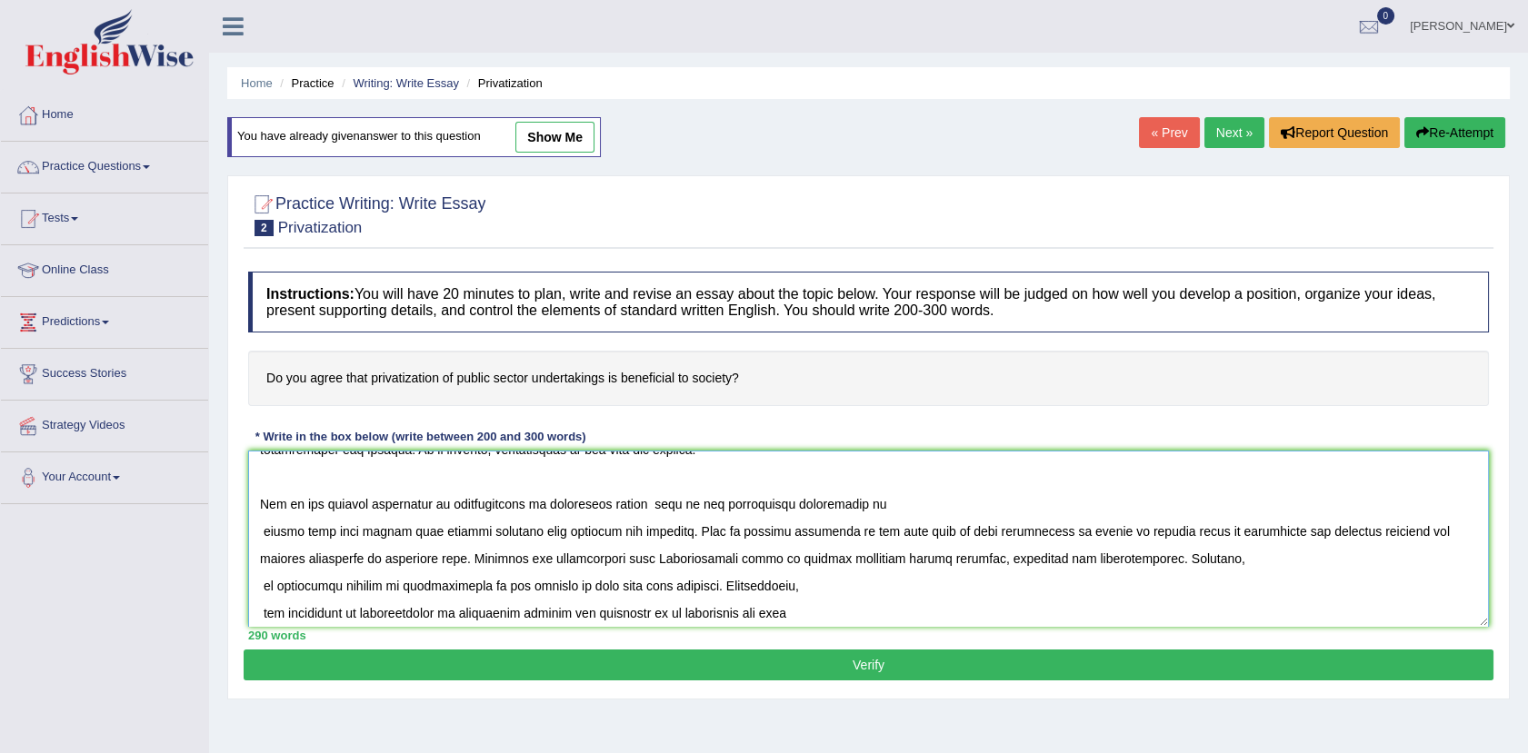
scroll to position [436, 0]
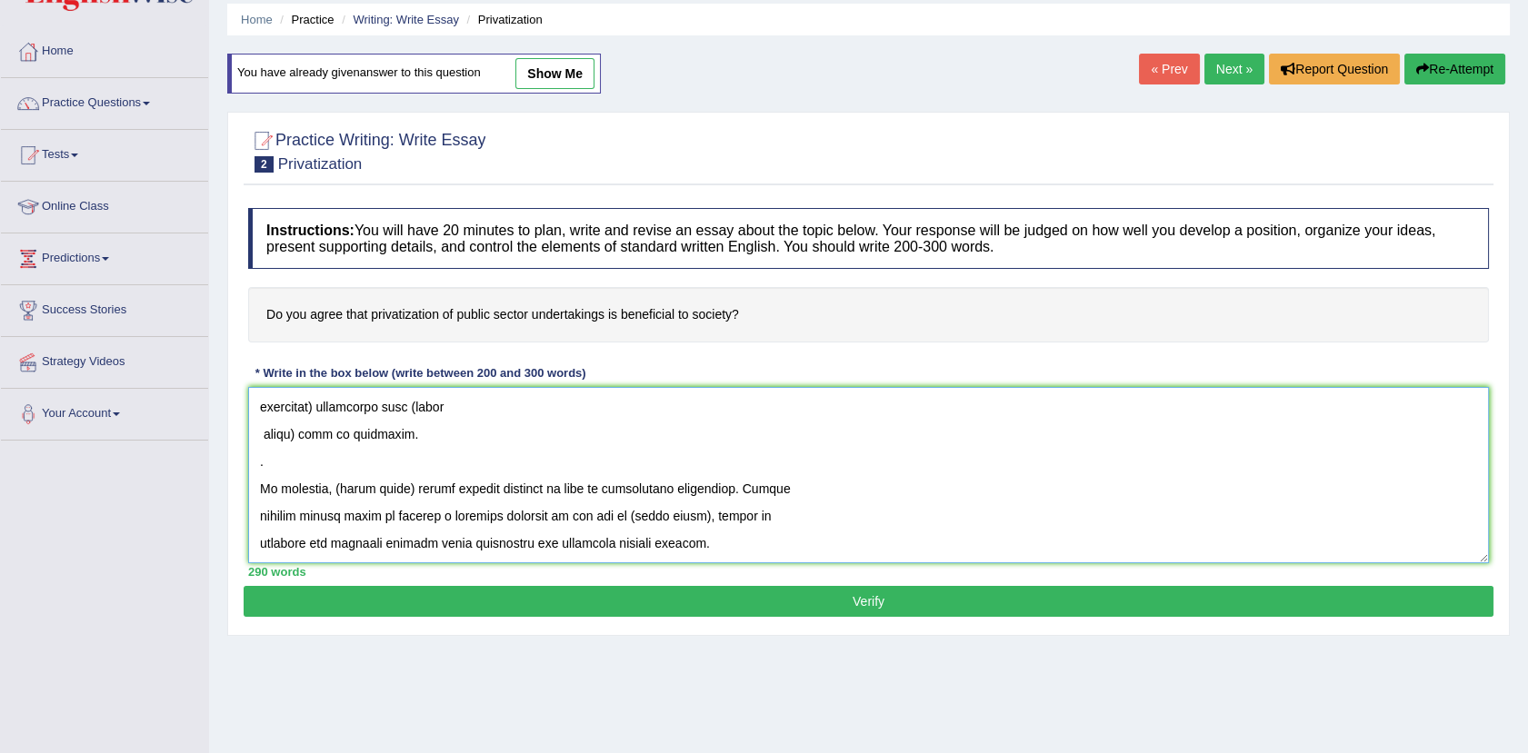
drag, startPoint x: 1330, startPoint y: 462, endPoint x: 1352, endPoint y: 739, distance: 278.0
click at [1352, 739] on div "Home Practice Writing: Write Essay Privatization You have already given answer …" at bounding box center [868, 390] width 1319 height 909
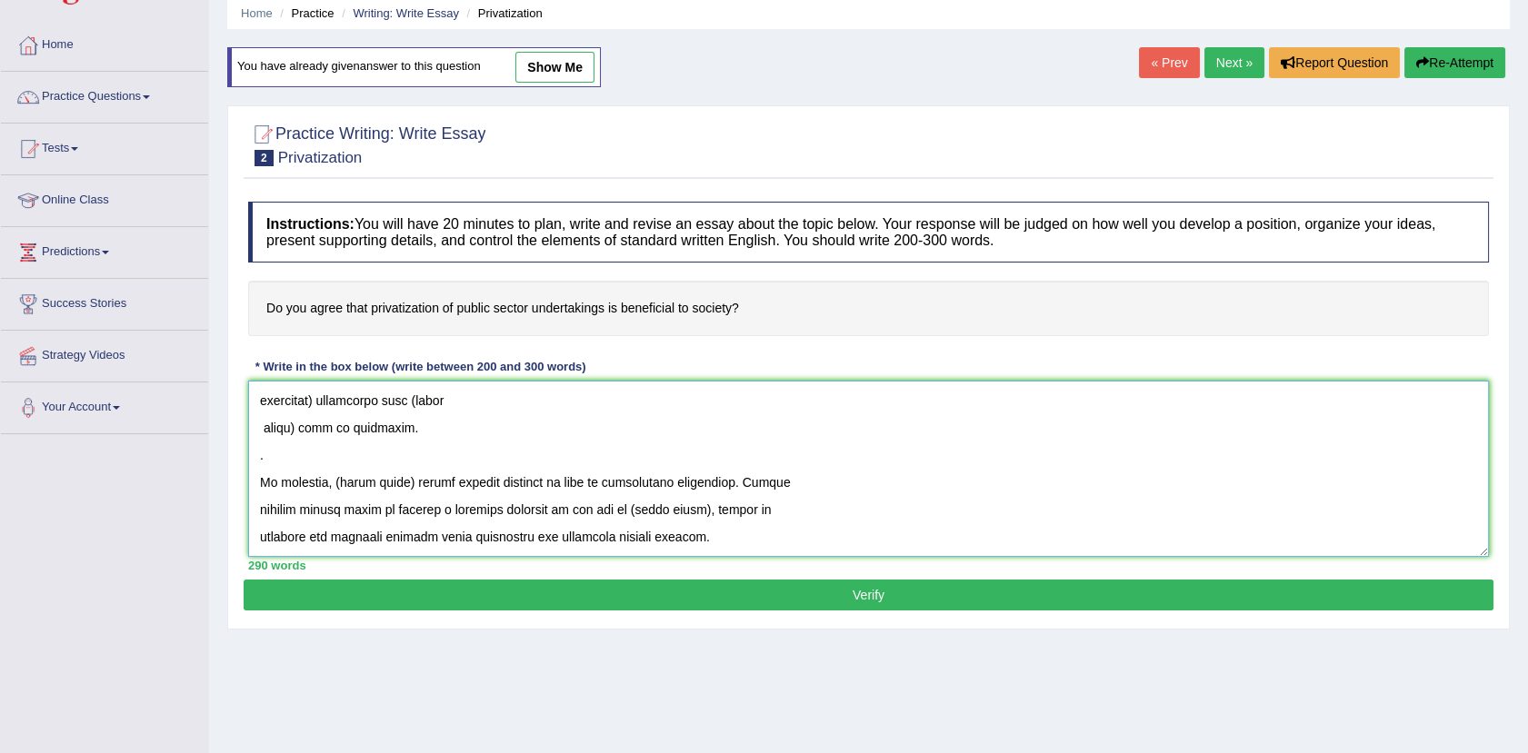
click at [988, 434] on textarea at bounding box center [868, 469] width 1241 height 176
click at [264, 429] on textarea at bounding box center [868, 469] width 1241 height 176
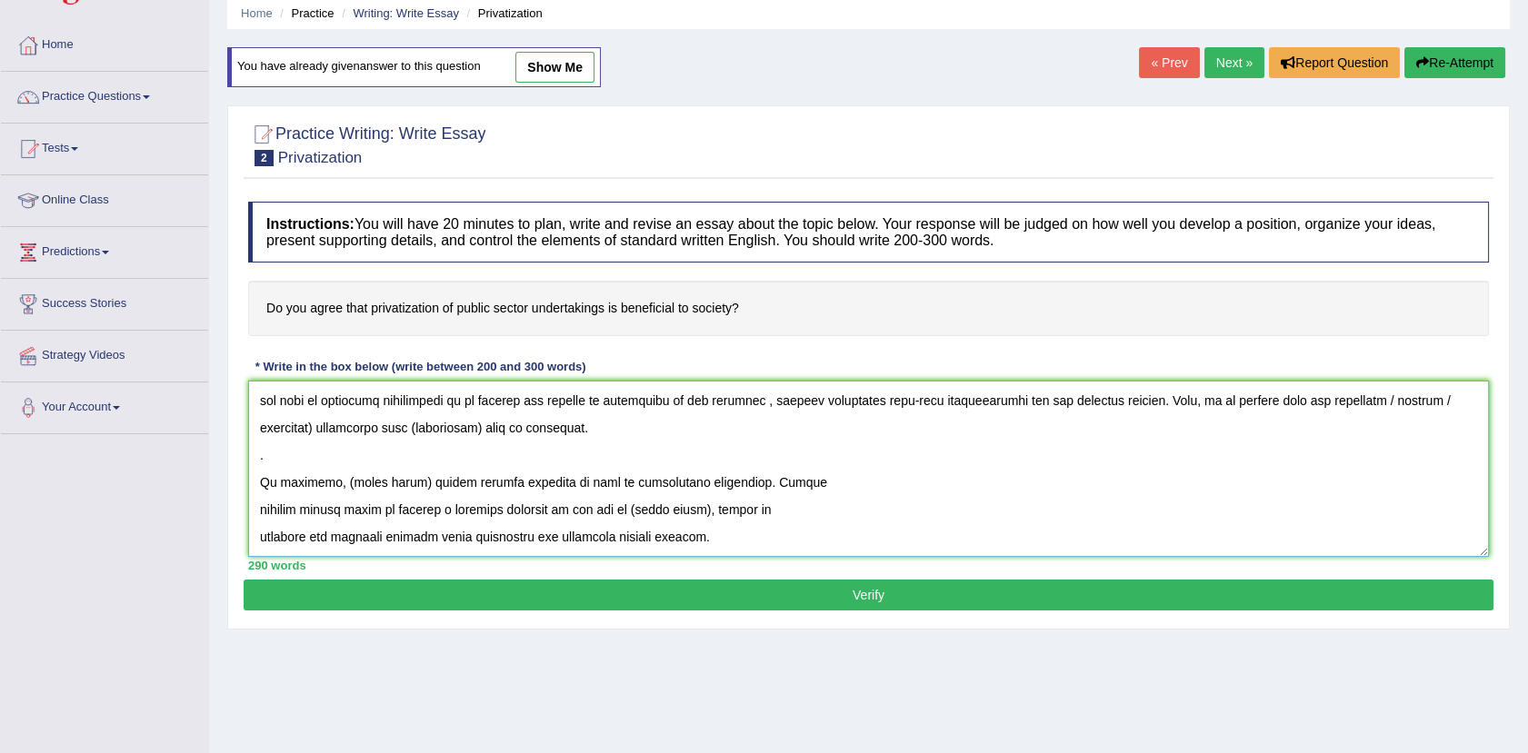
scroll to position [408, 0]
drag, startPoint x: 422, startPoint y: 429, endPoint x: 351, endPoint y: 431, distance: 70.9
click at [351, 431] on textarea at bounding box center [868, 469] width 1241 height 176
paste textarea "Thus, it is evident that the (drawbacks / effects / solutions) associated with …"
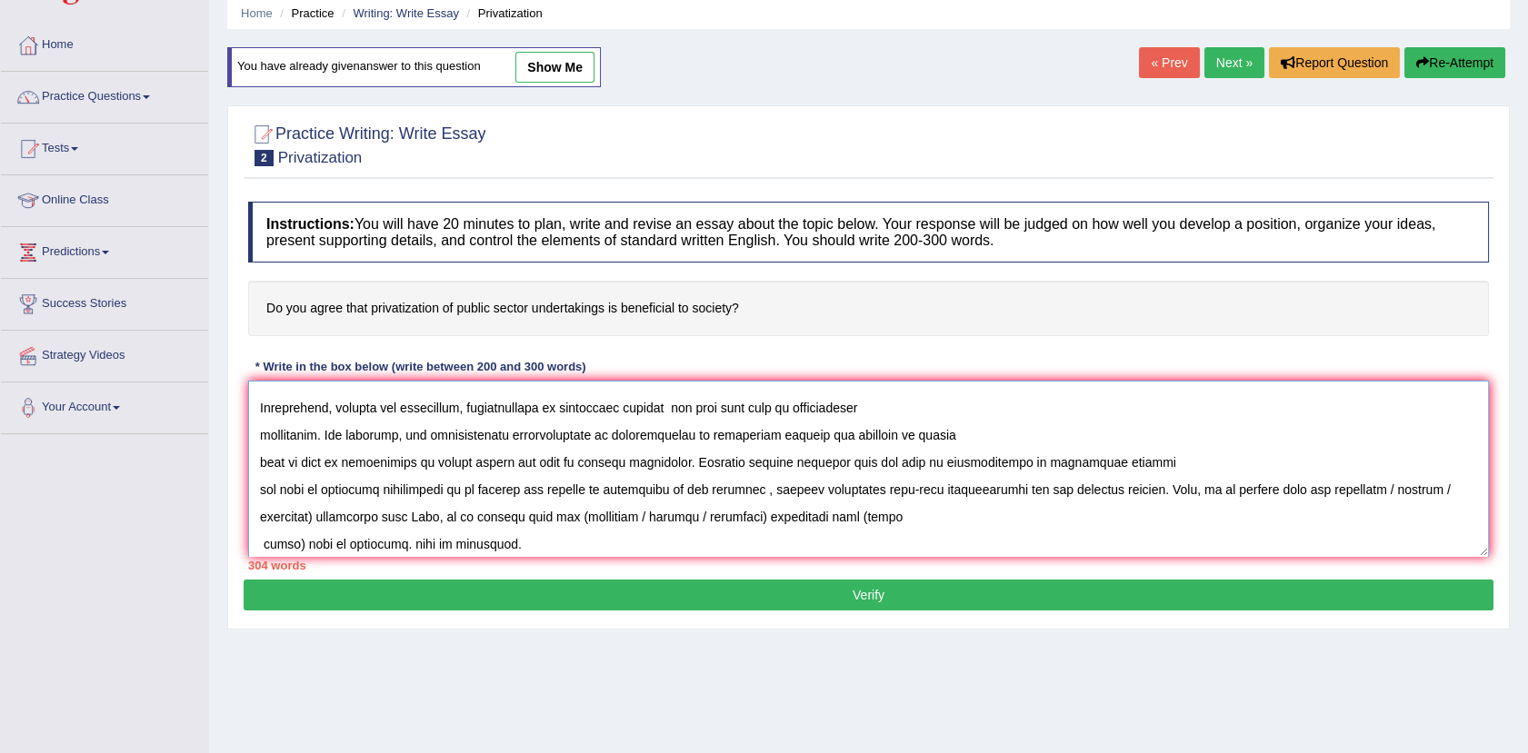
scroll to position [355, 0]
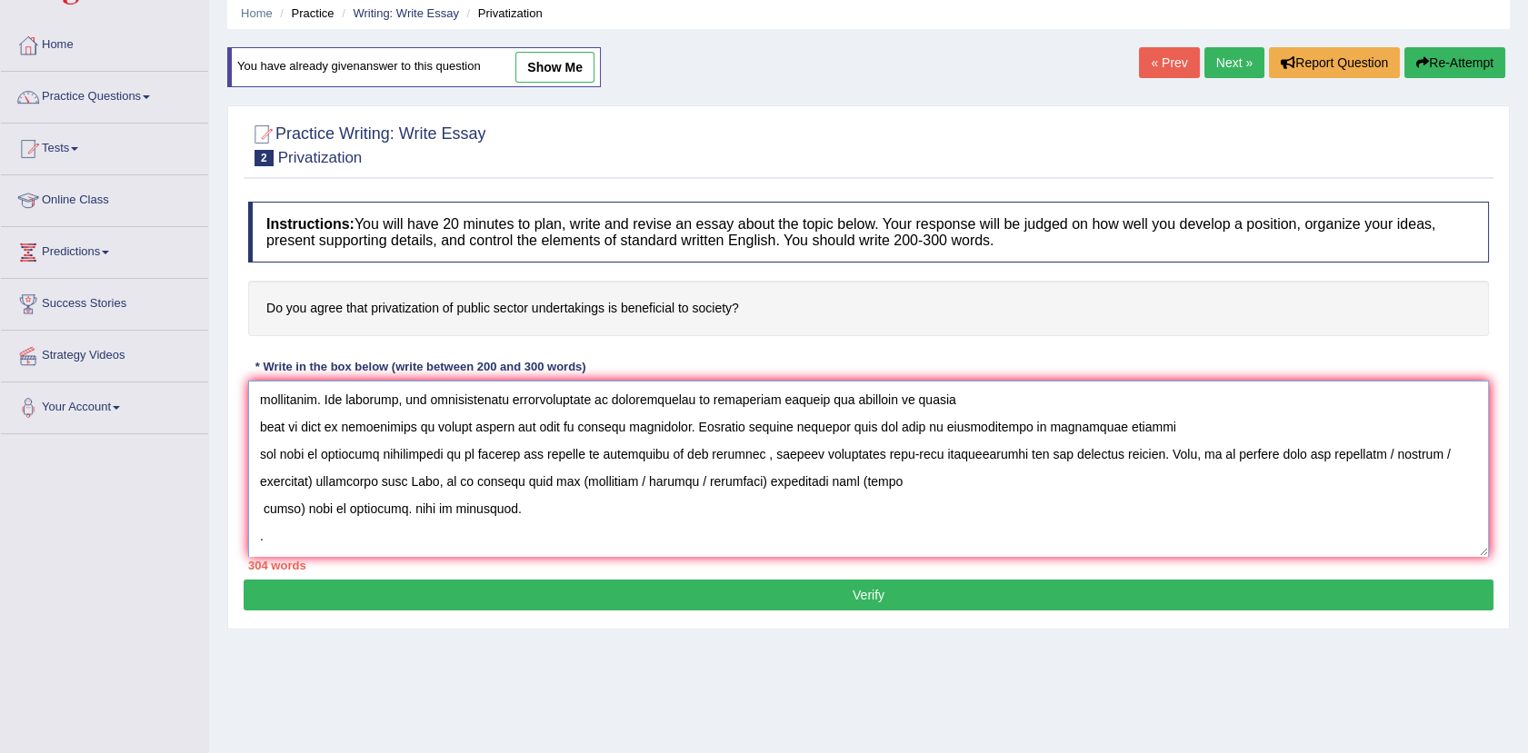
drag, startPoint x: 1330, startPoint y: 451, endPoint x: 687, endPoint y: 490, distance: 644.6
click at [687, 490] on textarea at bounding box center [868, 469] width 1241 height 176
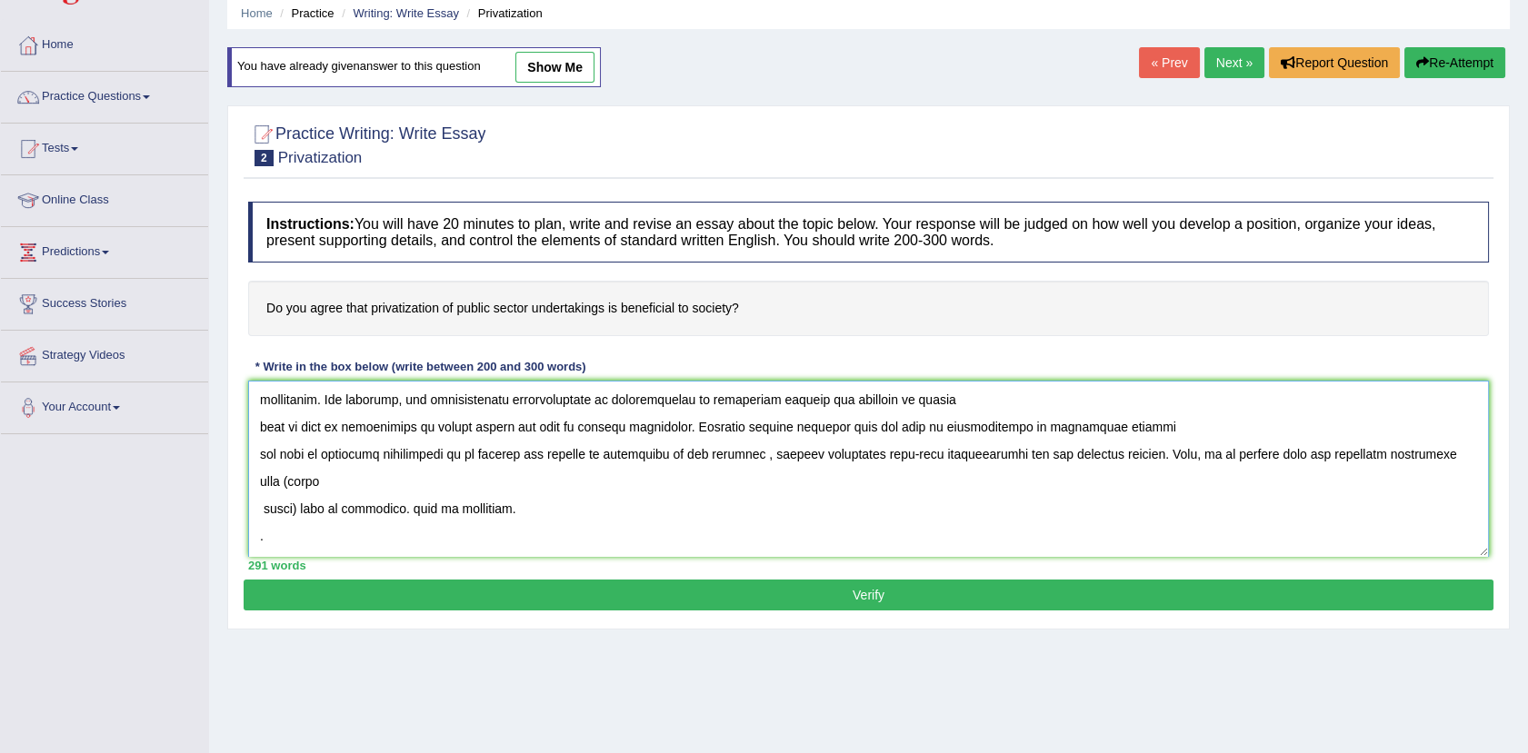
click at [292, 476] on textarea at bounding box center [868, 469] width 1241 height 176
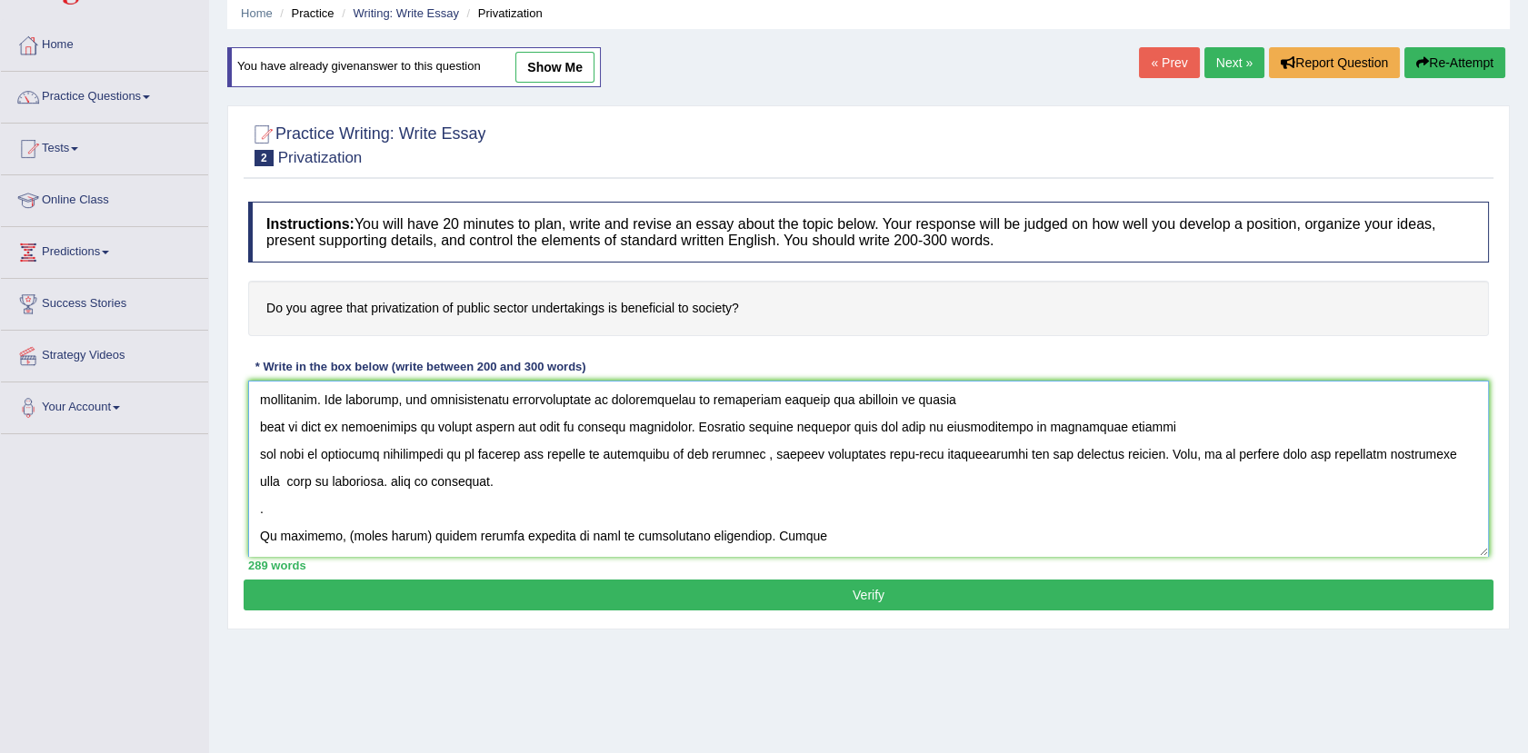
drag, startPoint x: 938, startPoint y: 425, endPoint x: 1142, endPoint y: 428, distance: 204.5
click at [1142, 428] on textarea at bounding box center [868, 469] width 1241 height 176
click at [1422, 457] on textarea at bounding box center [868, 469] width 1241 height 176
paste textarea "privatization of government sectors"
drag, startPoint x: 581, startPoint y: 481, endPoint x: 702, endPoint y: 480, distance: 121.8
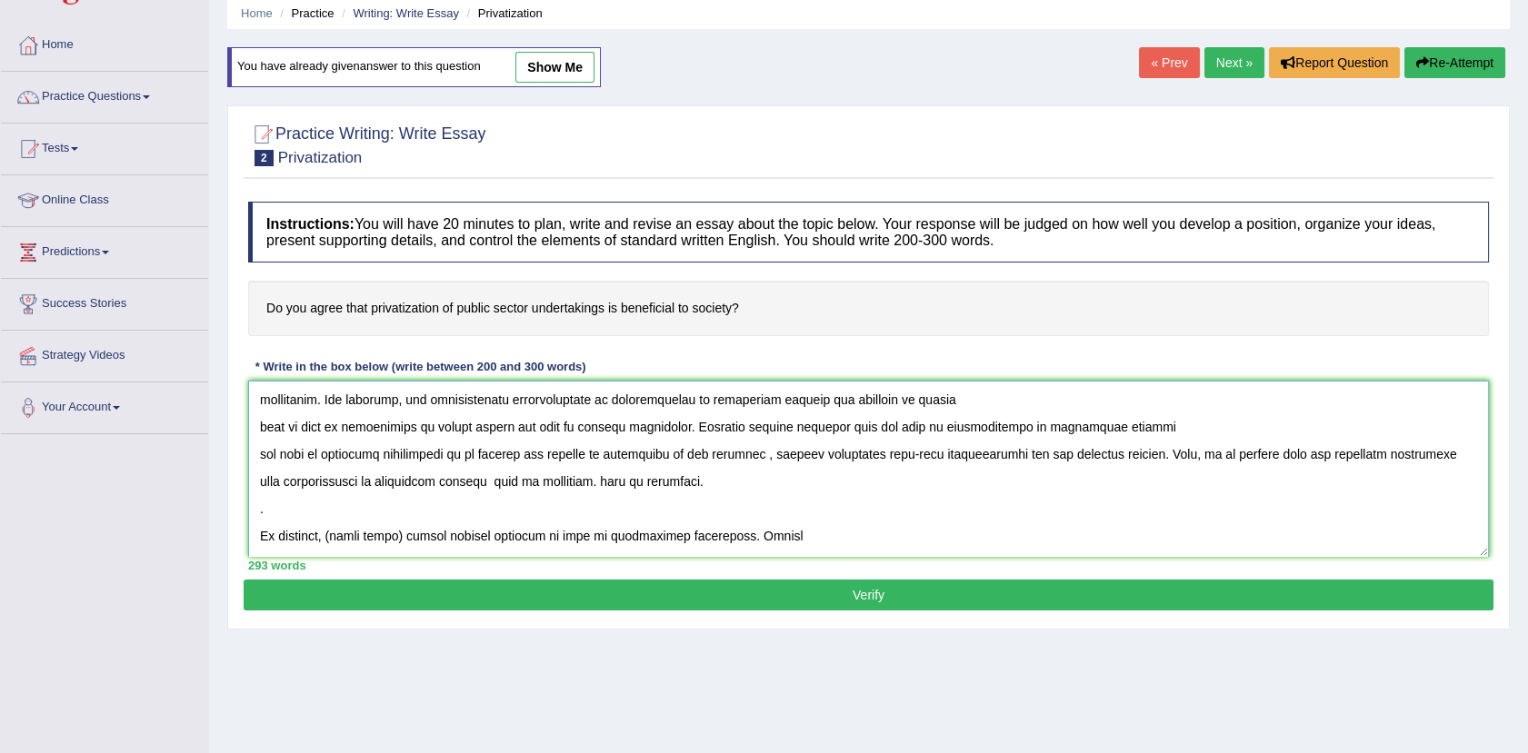
click at [702, 480] on textarea at bounding box center [868, 469] width 1241 height 176
click at [267, 519] on textarea at bounding box center [868, 469] width 1241 height 176
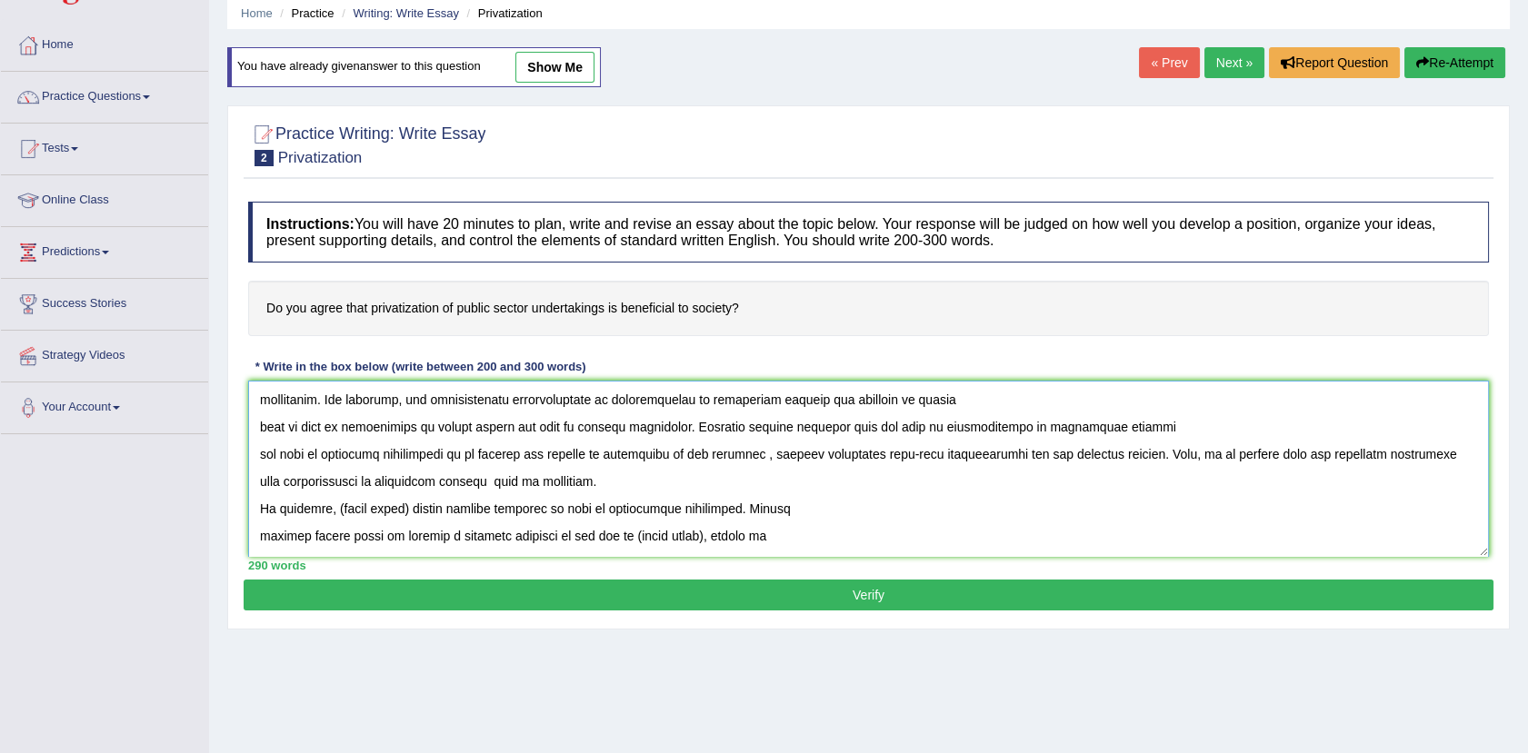
drag, startPoint x: 412, startPoint y: 506, endPoint x: 334, endPoint y: 506, distance: 77.2
click at [334, 506] on textarea at bounding box center [868, 469] width 1241 height 176
paste textarea "privatization of government sectors"
click at [326, 509] on textarea at bounding box center [868, 469] width 1241 height 176
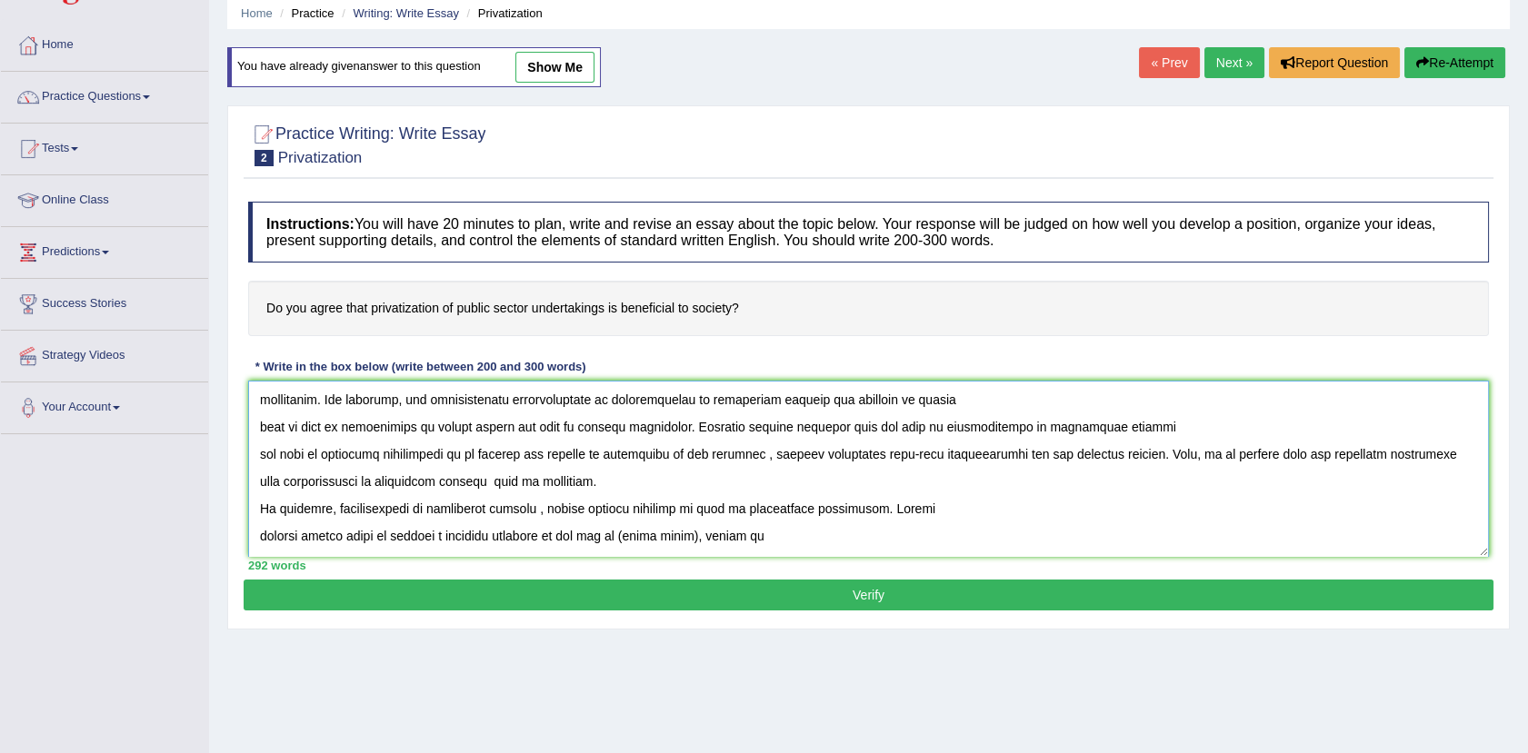
click at [541, 513] on textarea at bounding box center [868, 469] width 1241 height 176
click at [546, 510] on textarea at bounding box center [868, 469] width 1241 height 176
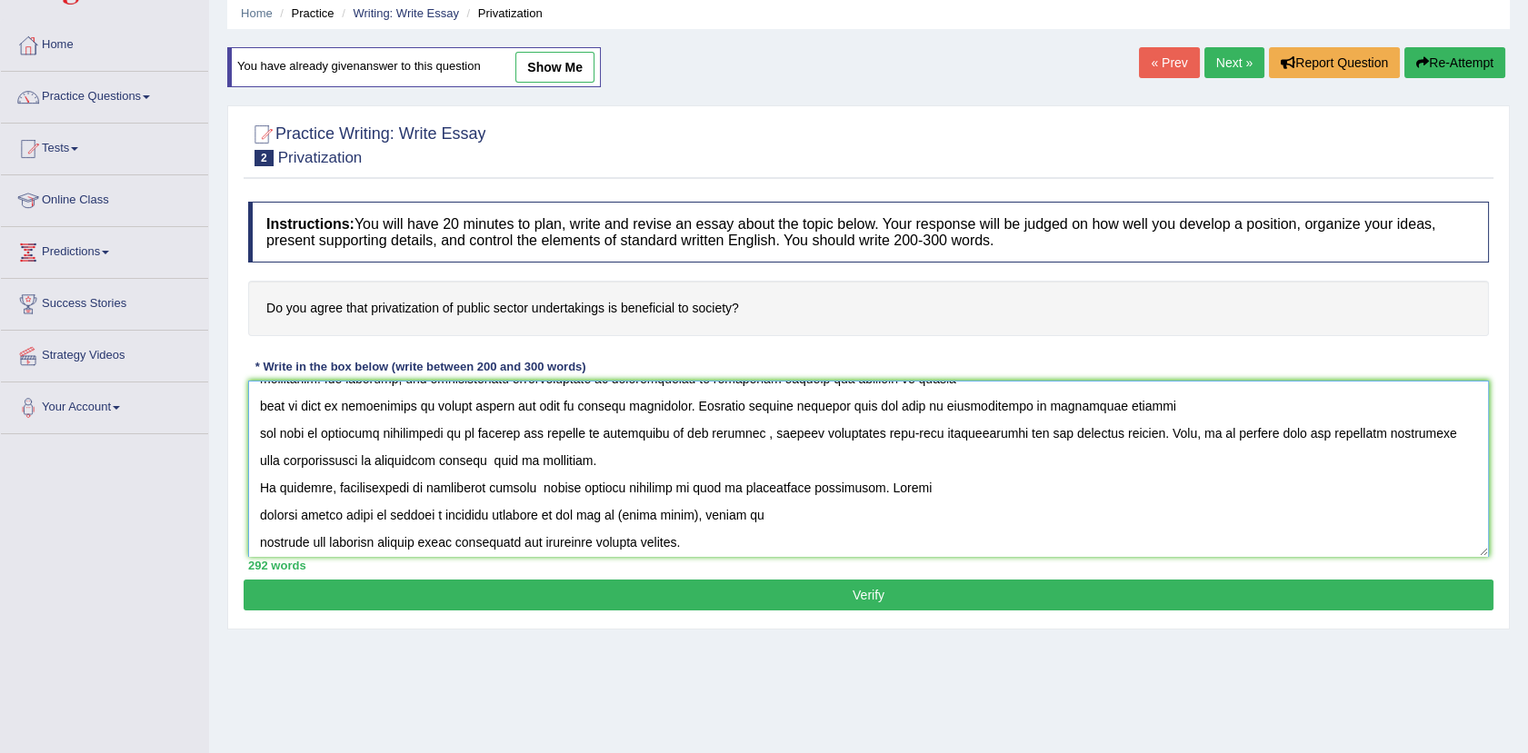
scroll to position [382, 0]
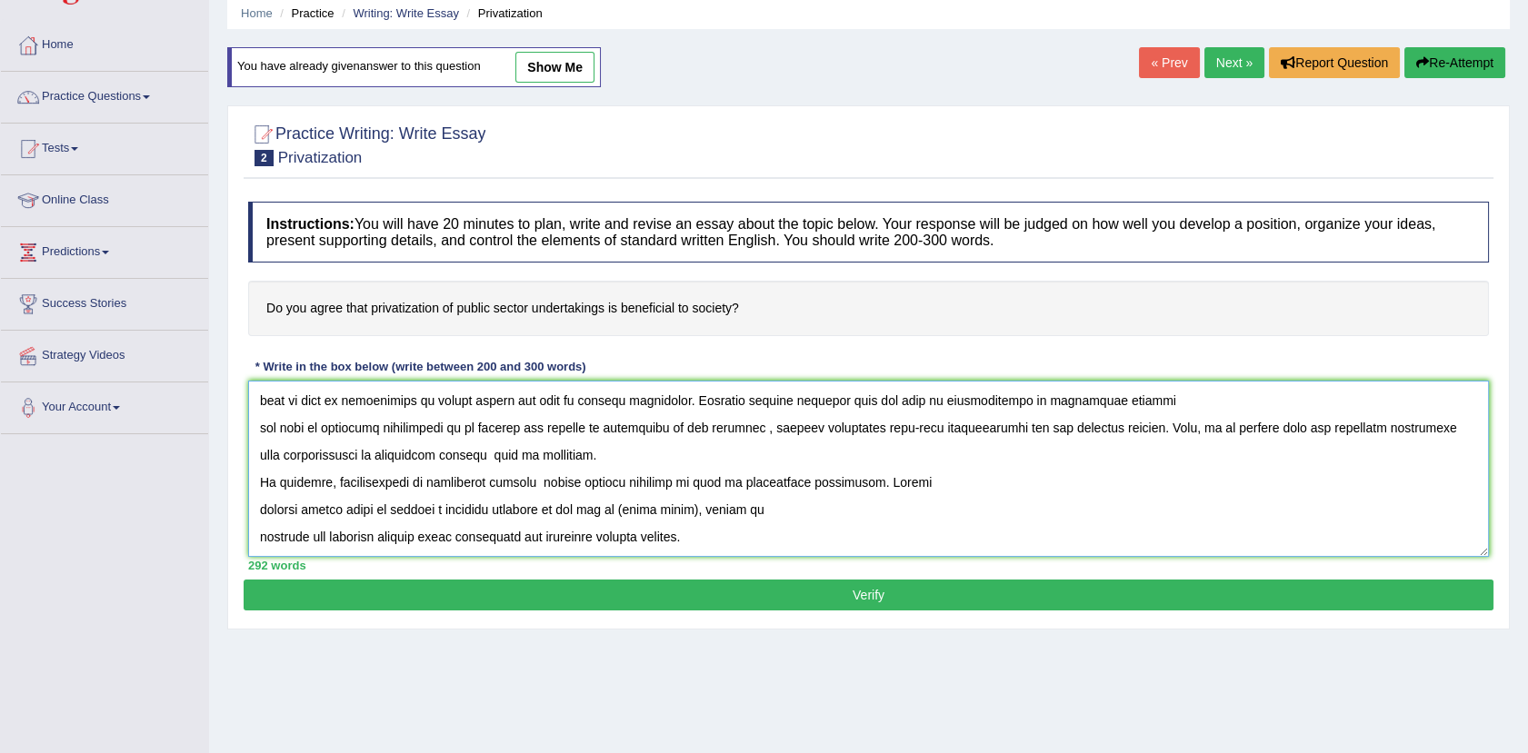
click at [540, 483] on textarea at bounding box center [868, 469] width 1241 height 176
drag, startPoint x: 704, startPoint y: 511, endPoint x: 573, endPoint y: 513, distance: 130.9
click at [573, 513] on textarea at bounding box center [868, 469] width 1241 height 176
paste textarea "privatization of government sectors"
click at [567, 508] on textarea at bounding box center [868, 469] width 1241 height 176
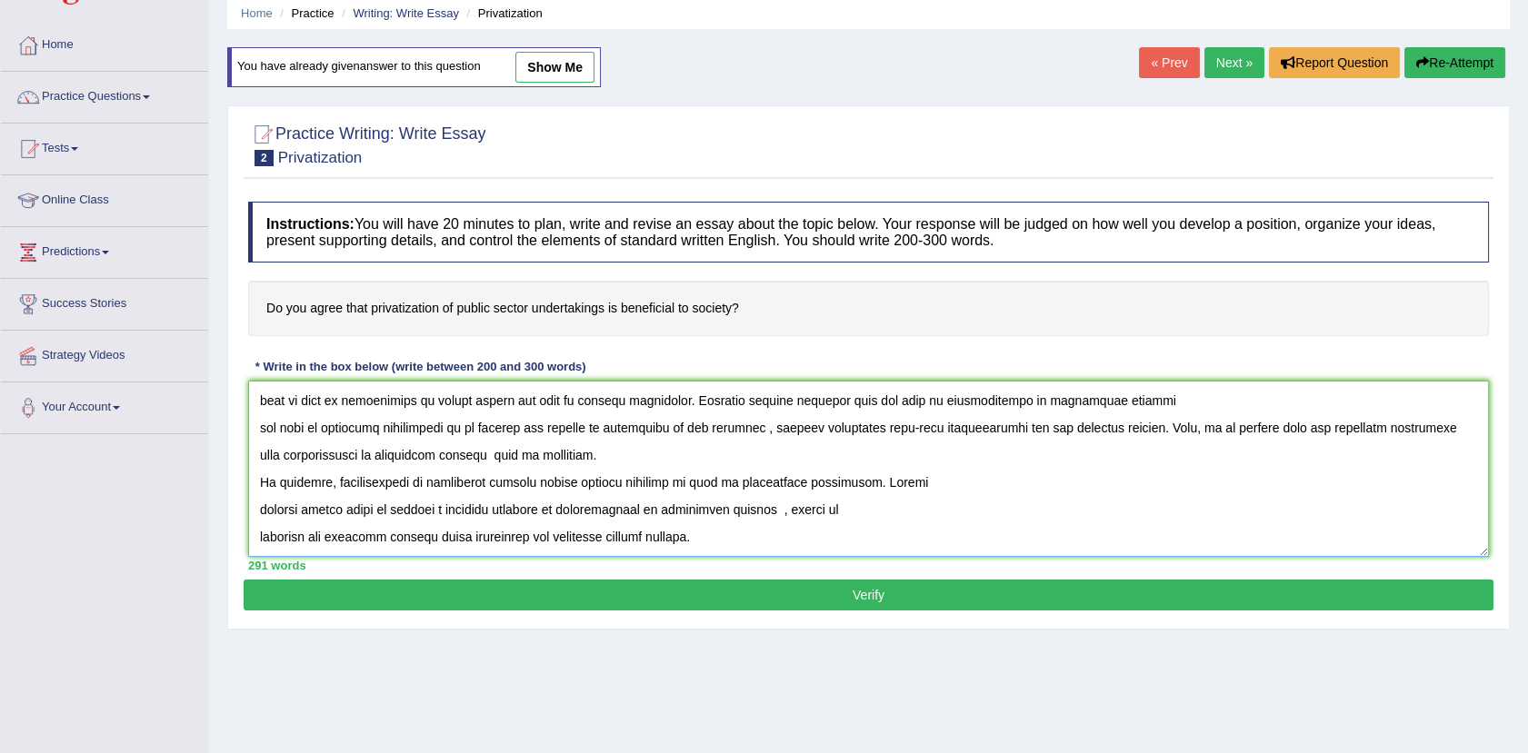
click at [776, 511] on textarea at bounding box center [868, 469] width 1241 height 176
type textarea "The increasing influence of privatization of government sectors on our lives ha…"
click at [857, 593] on button "Verify" at bounding box center [869, 595] width 1250 height 31
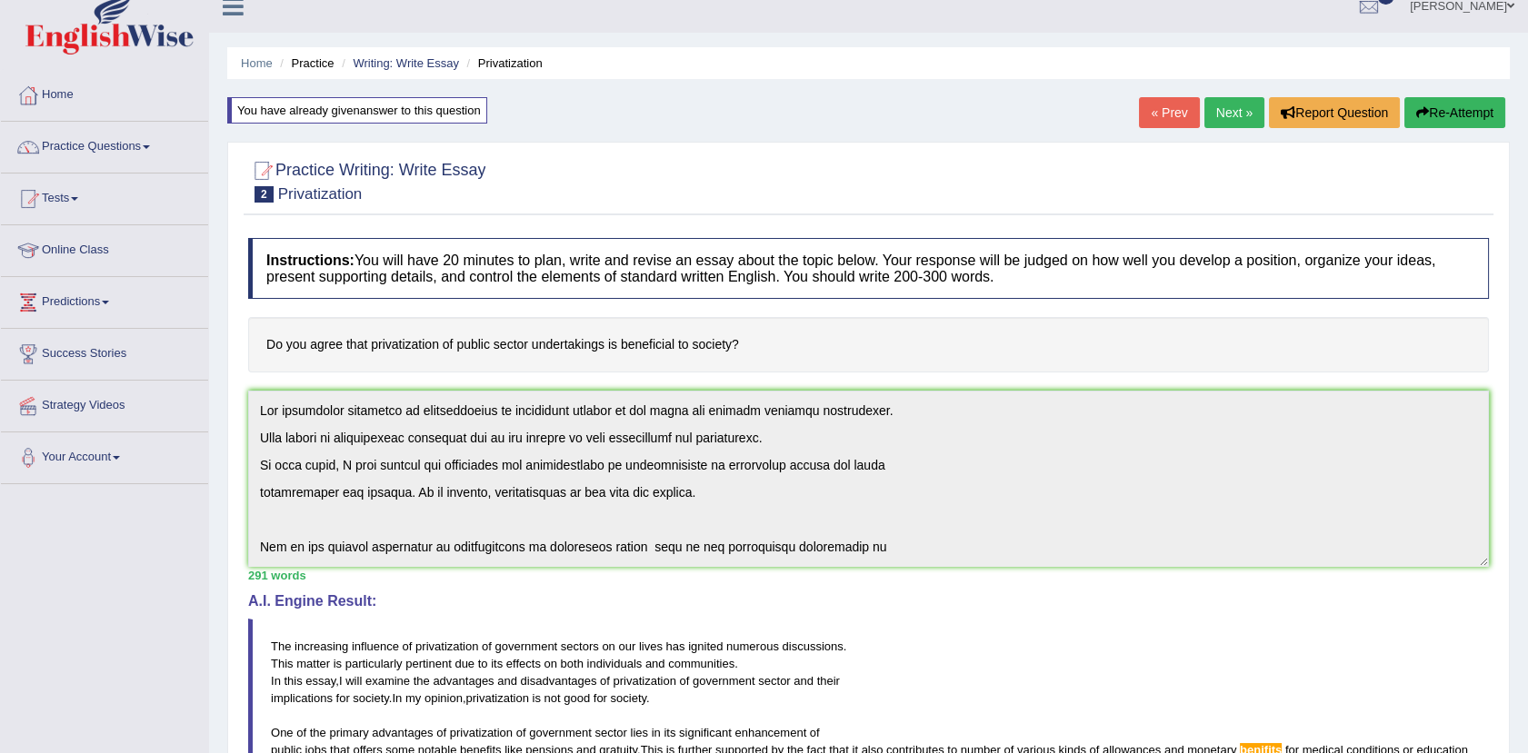
scroll to position [0, 0]
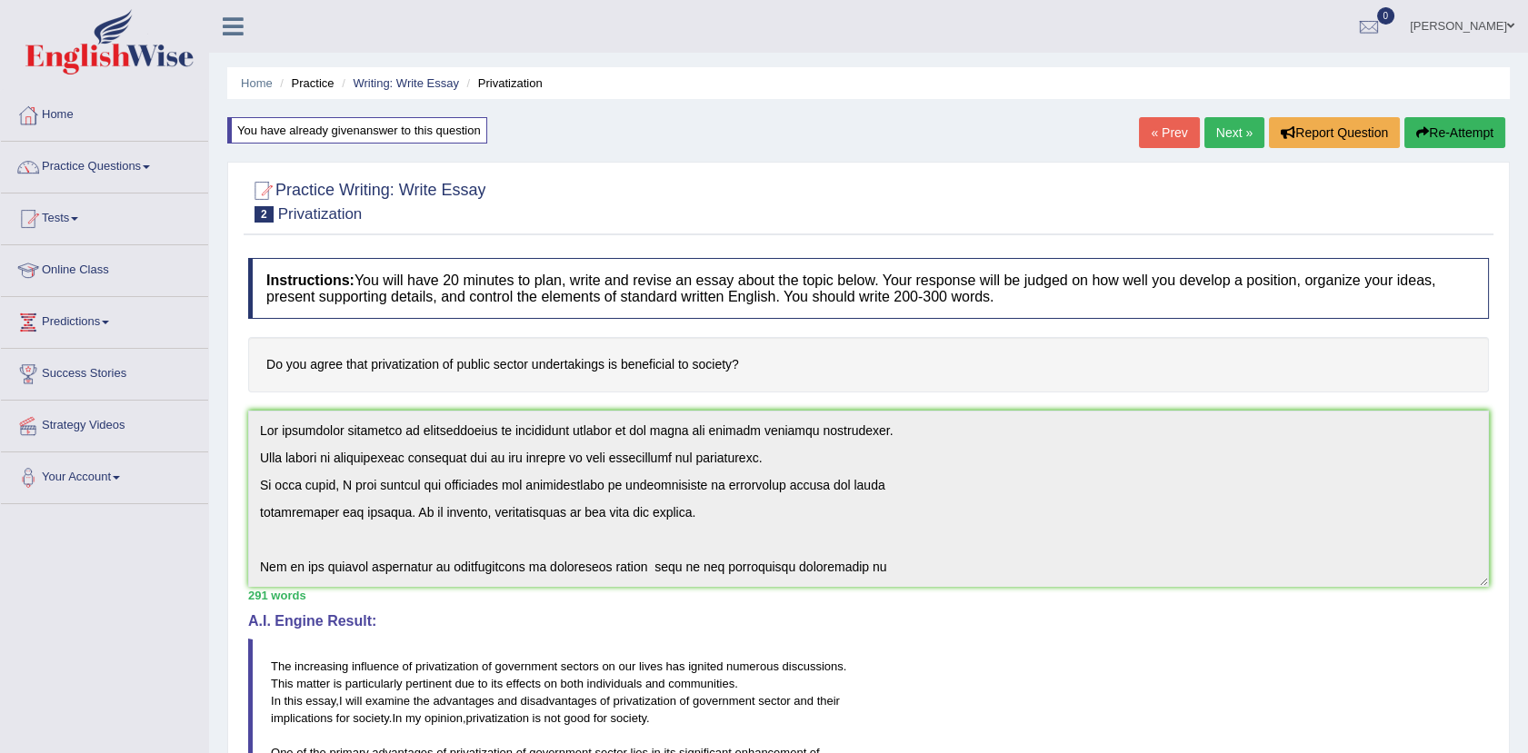
click at [1455, 134] on button "Re-Attempt" at bounding box center [1454, 132] width 101 height 31
